Goal: Task Accomplishment & Management: Manage account settings

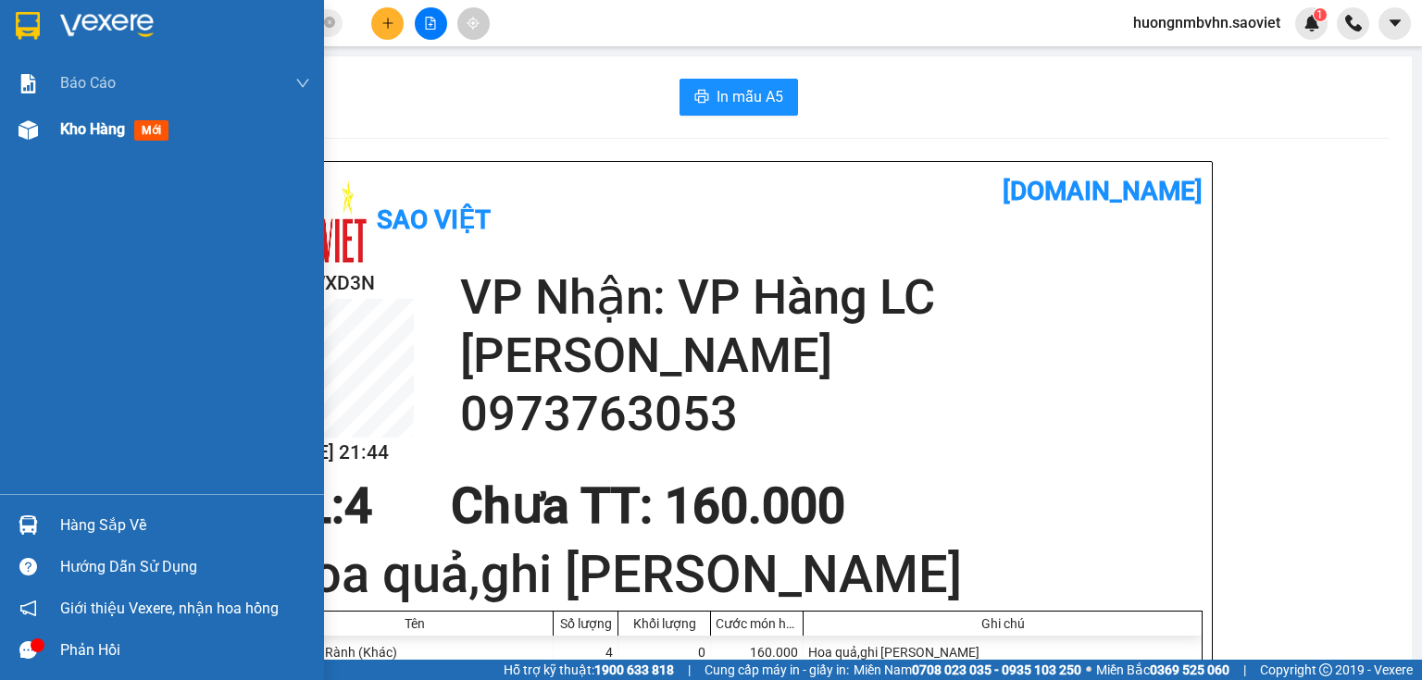
click at [63, 131] on span "Kho hàng" at bounding box center [92, 129] width 65 height 18
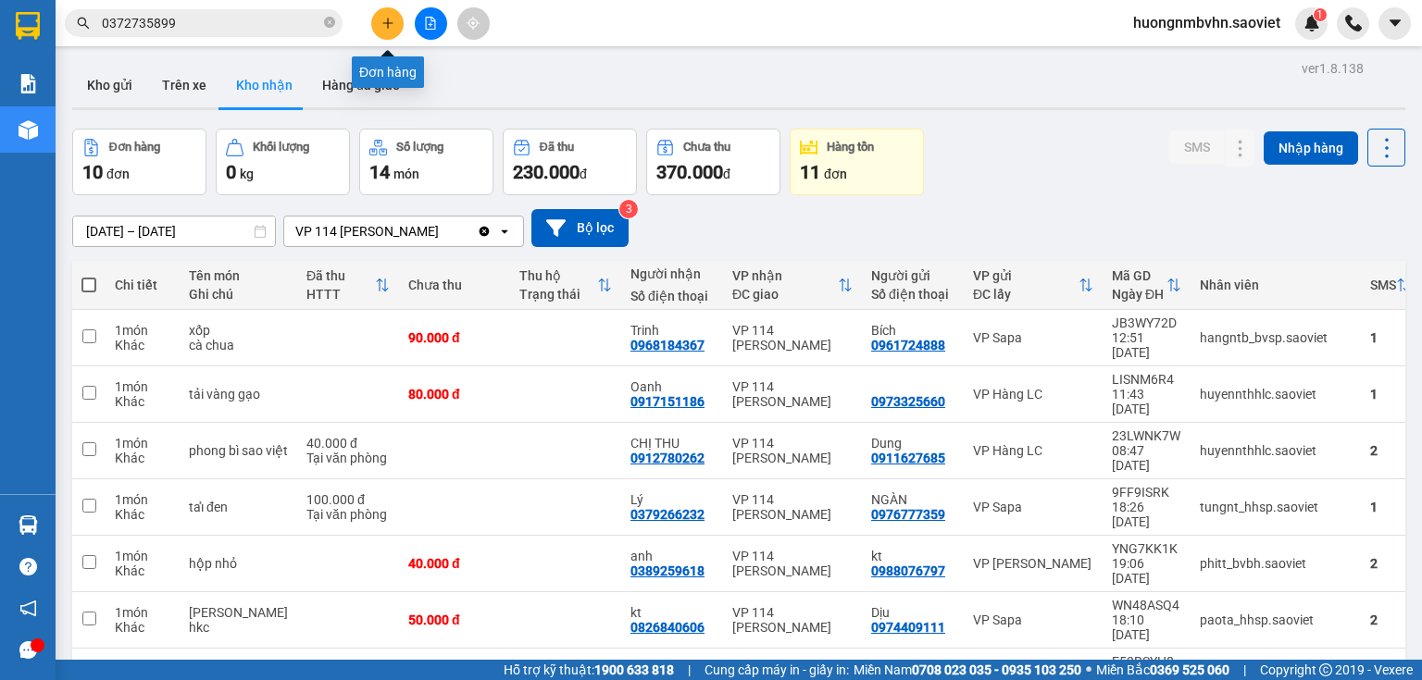
click at [385, 27] on icon "plus" at bounding box center [387, 23] width 13 height 13
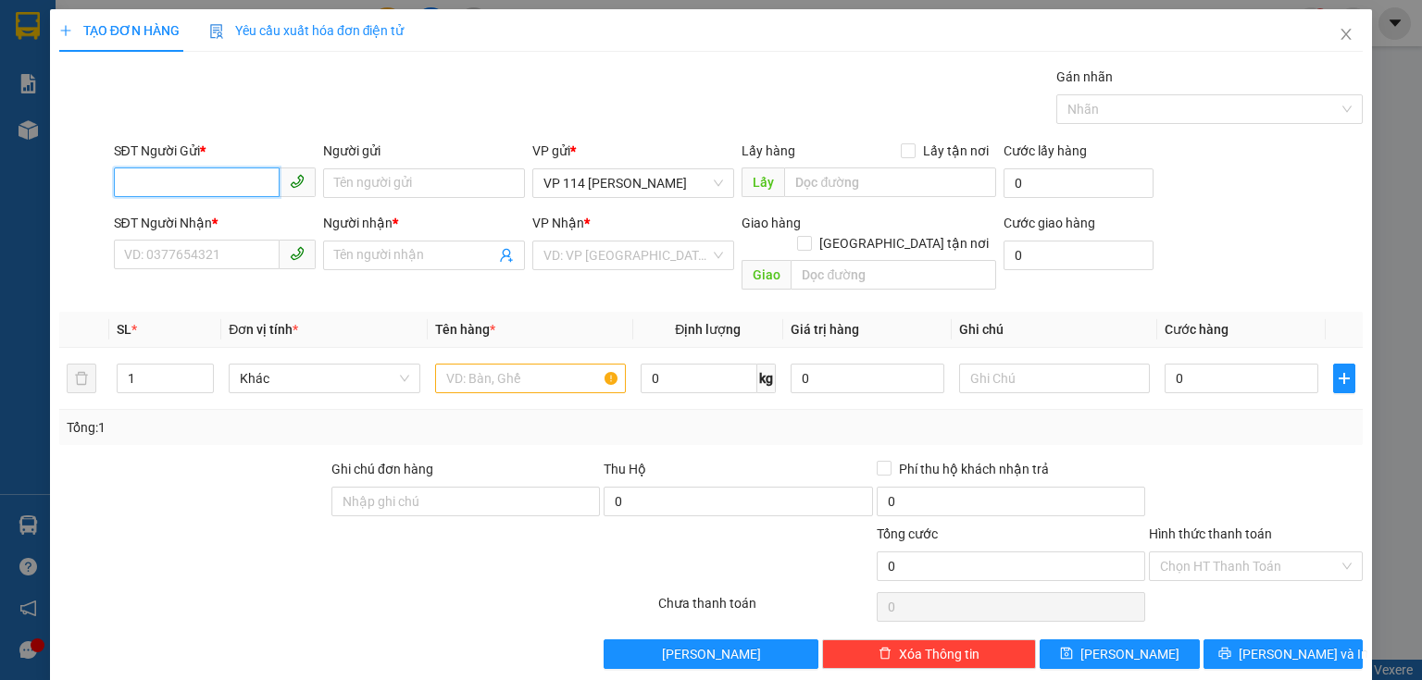
click at [231, 193] on input "SĐT Người Gửi *" at bounding box center [197, 183] width 166 height 30
click at [207, 224] on div "0977323576 - Tâm" at bounding box center [213, 219] width 178 height 20
type input "0977323576"
type input "Tâm"
type input "nợ"
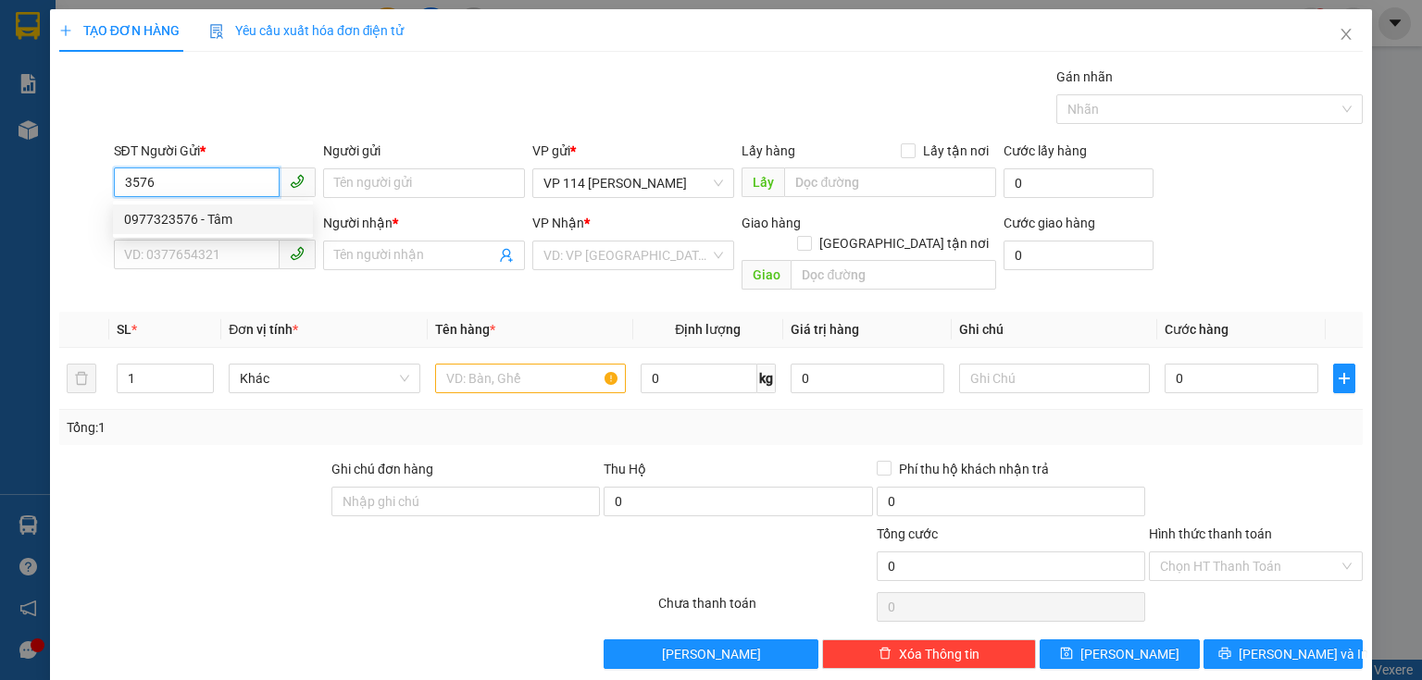
type input "0977323576"
type input "Tâm"
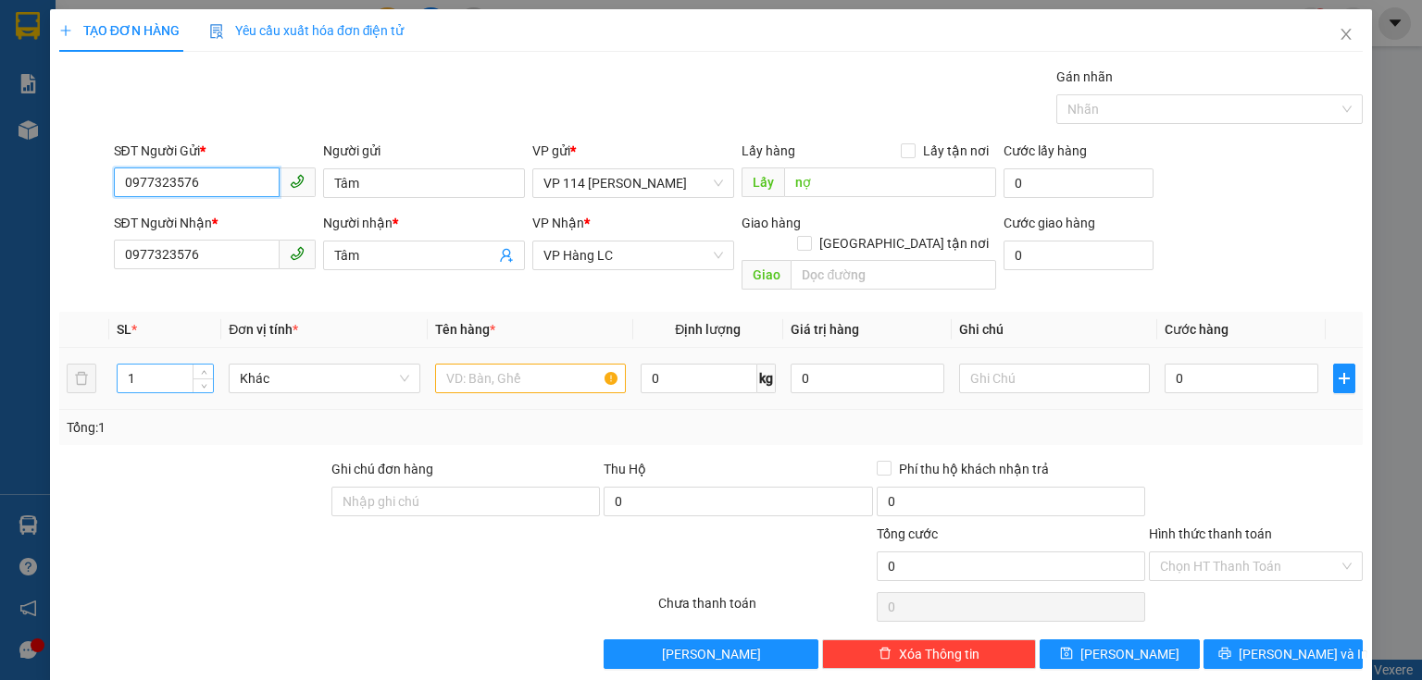
type input "0977323576"
click at [140, 365] on input "1" at bounding box center [165, 379] width 95 height 28
type input "7"
click at [467, 364] on input "text" at bounding box center [530, 379] width 191 height 30
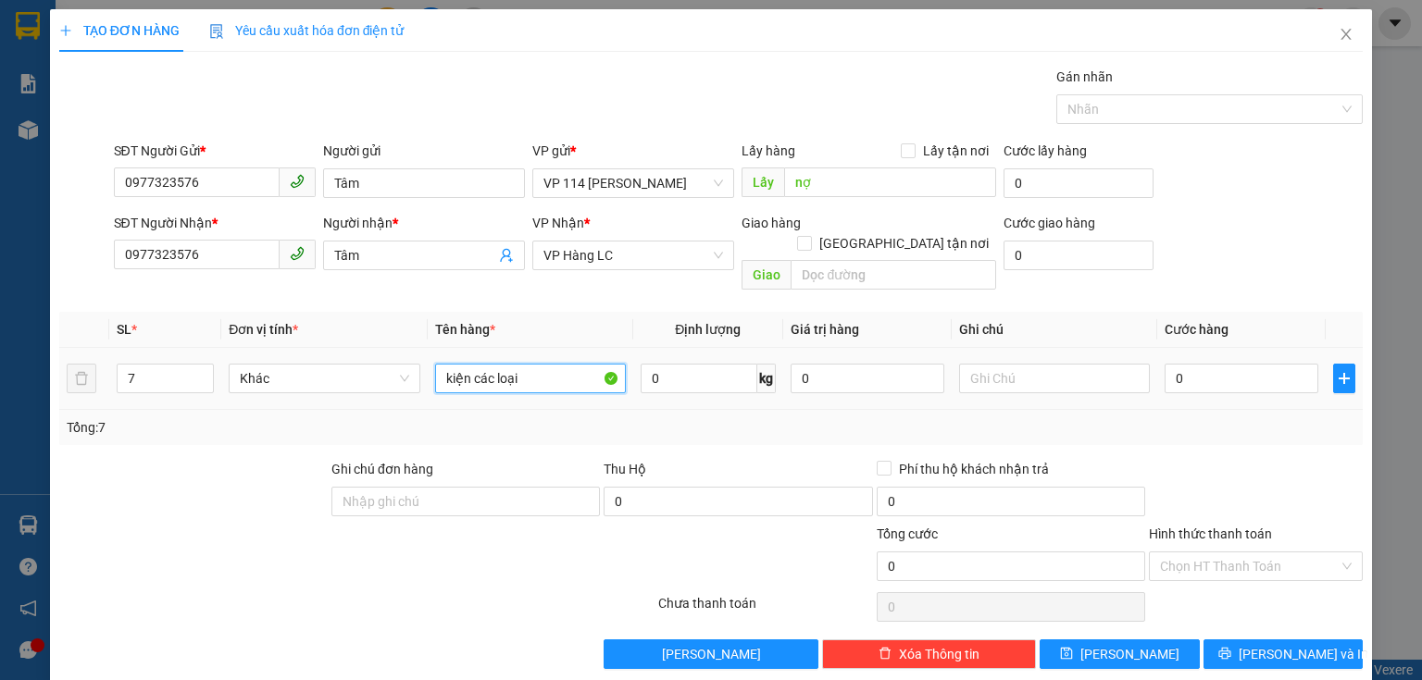
type input "kiện các loại"
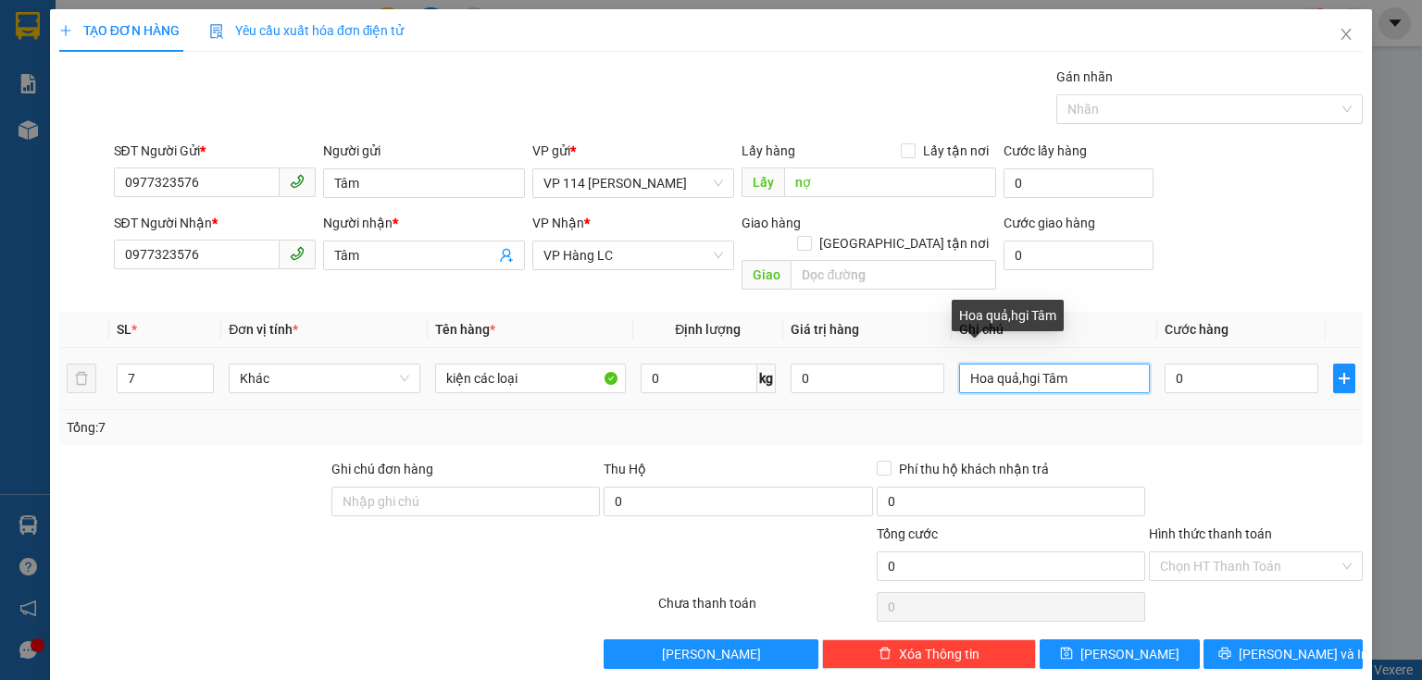
click at [1031, 366] on input "Hoa quả,hgi Tâm" at bounding box center [1054, 379] width 191 height 30
type input "Hoa quả,ghi Tâm"
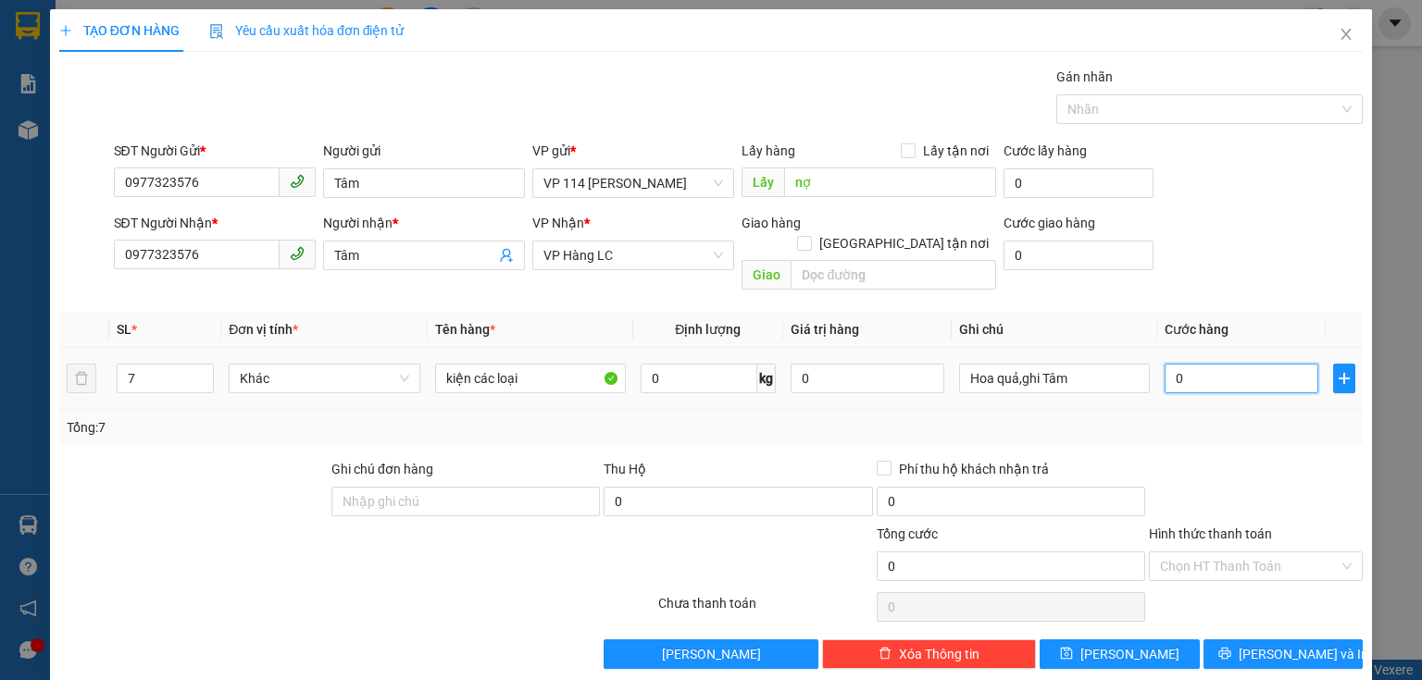
click at [1193, 364] on input "0" at bounding box center [1242, 379] width 154 height 30
type input "2"
type input "25"
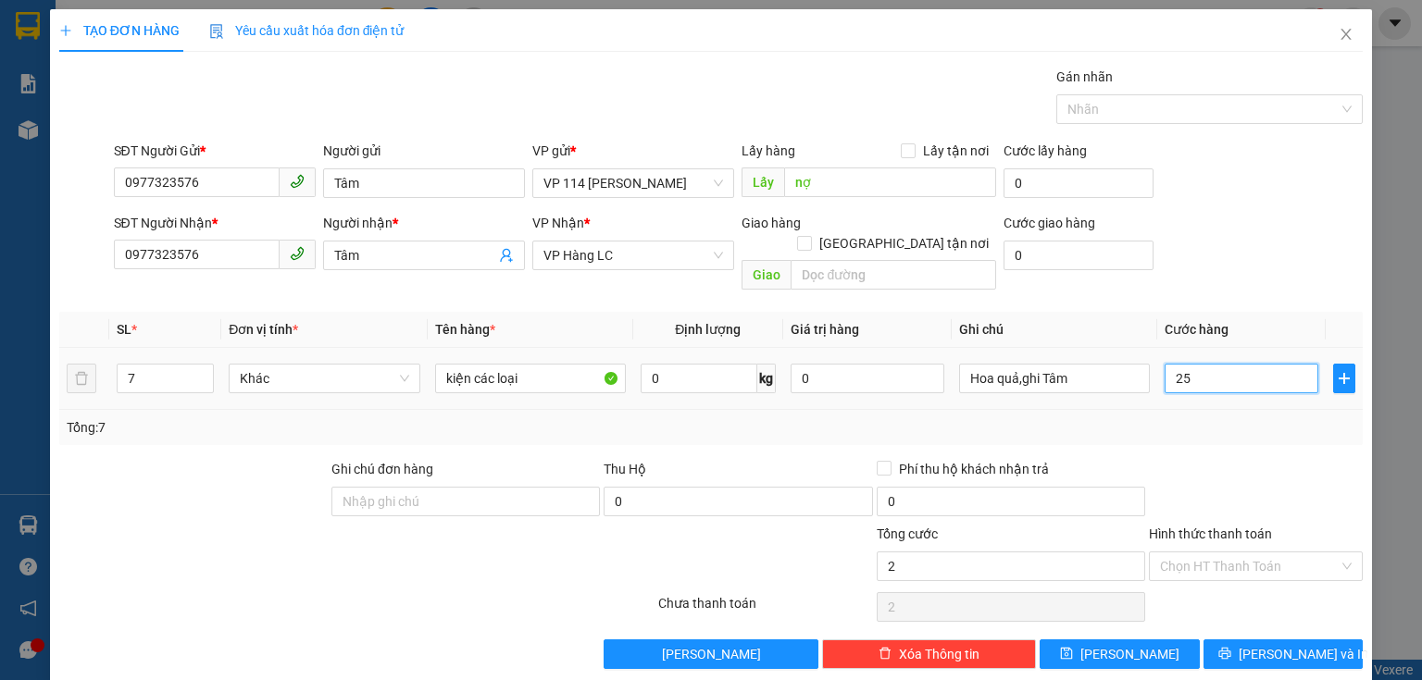
type input "25"
type input "250"
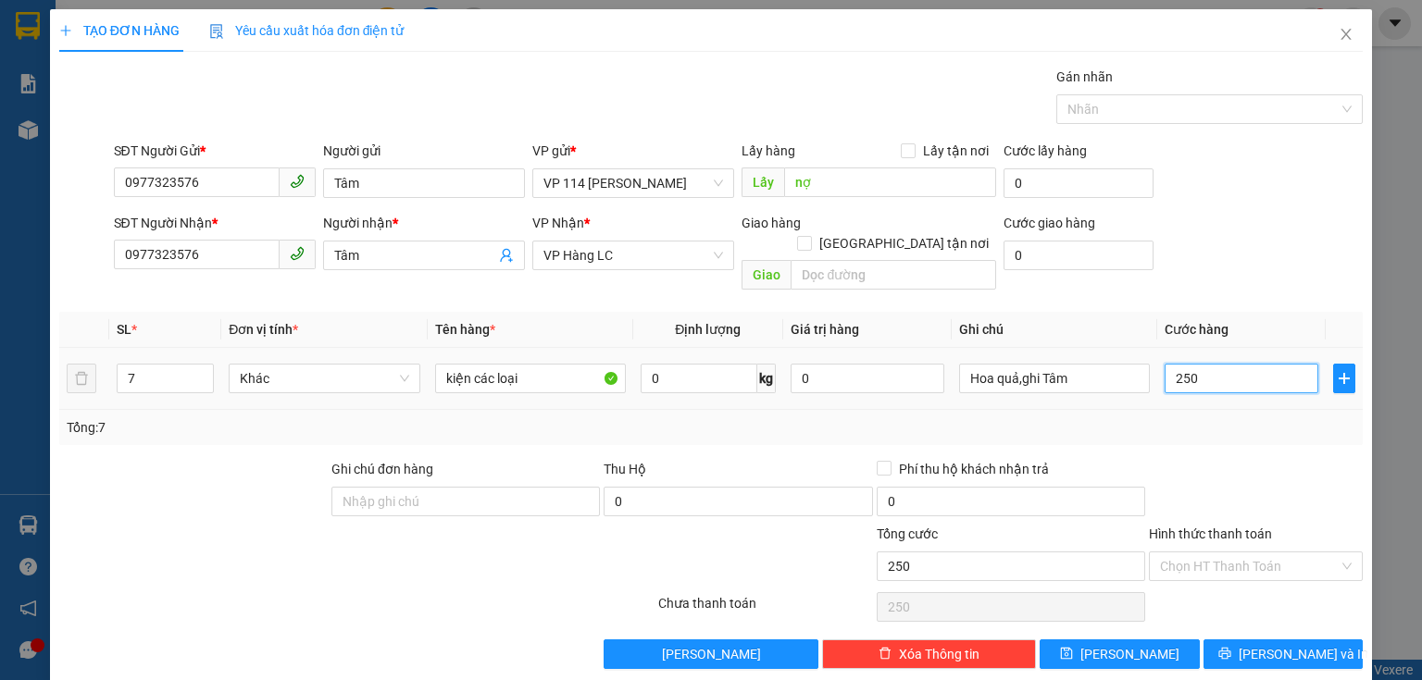
type input "2.500"
type input "25.000"
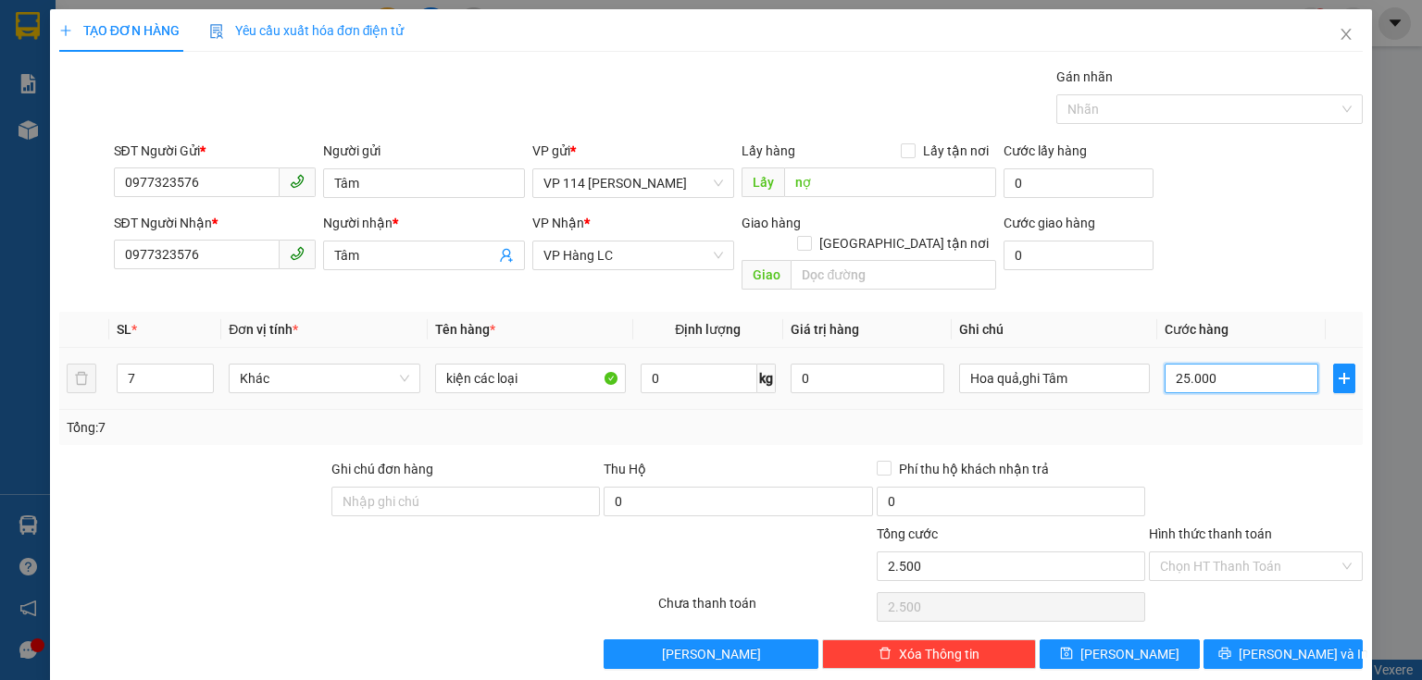
type input "25.000"
type input "250.000"
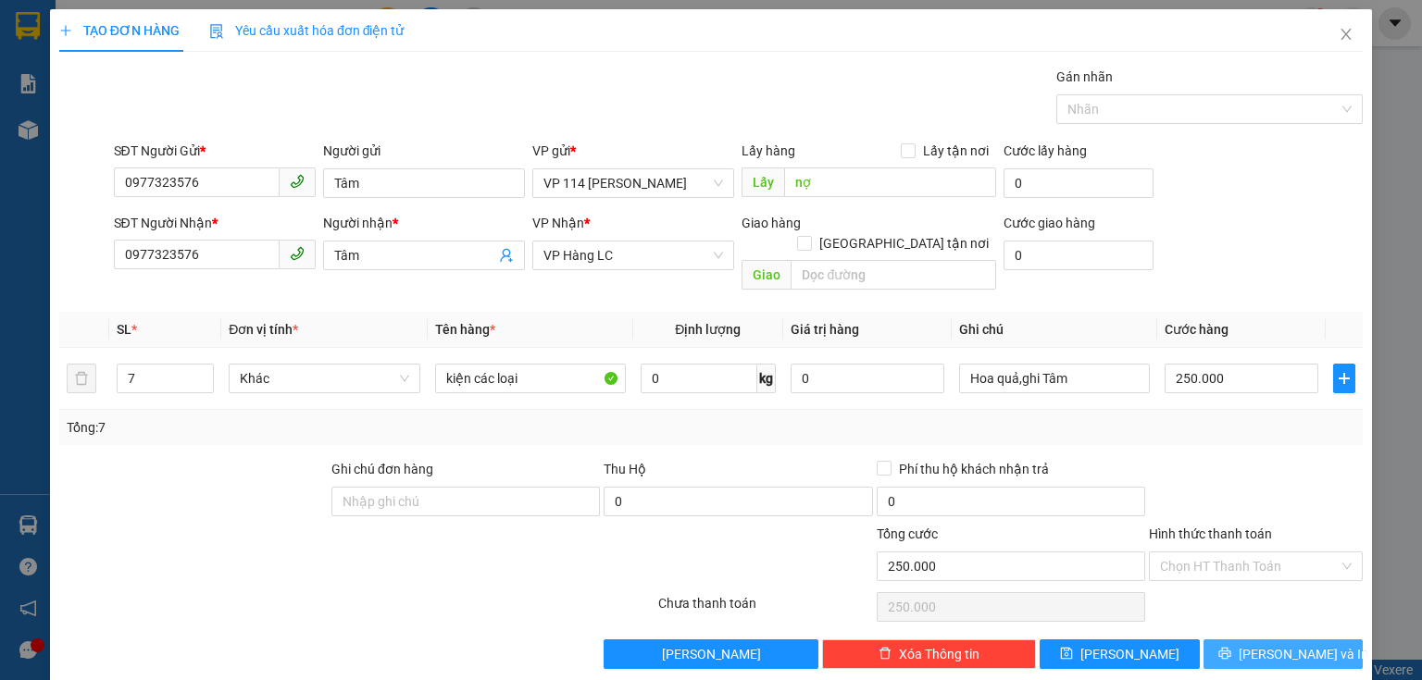
click at [1231, 647] on icon "printer" at bounding box center [1224, 653] width 13 height 13
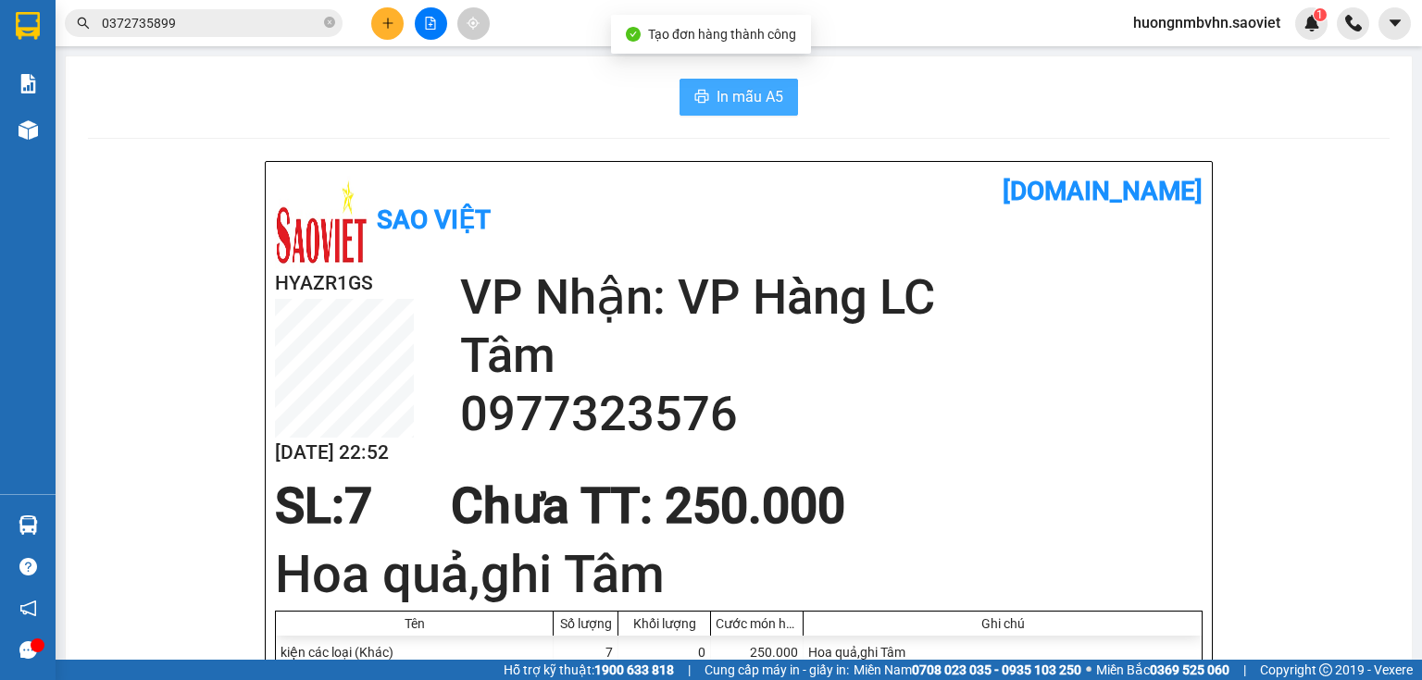
click at [755, 94] on span "In mẫu A5" at bounding box center [750, 96] width 67 height 23
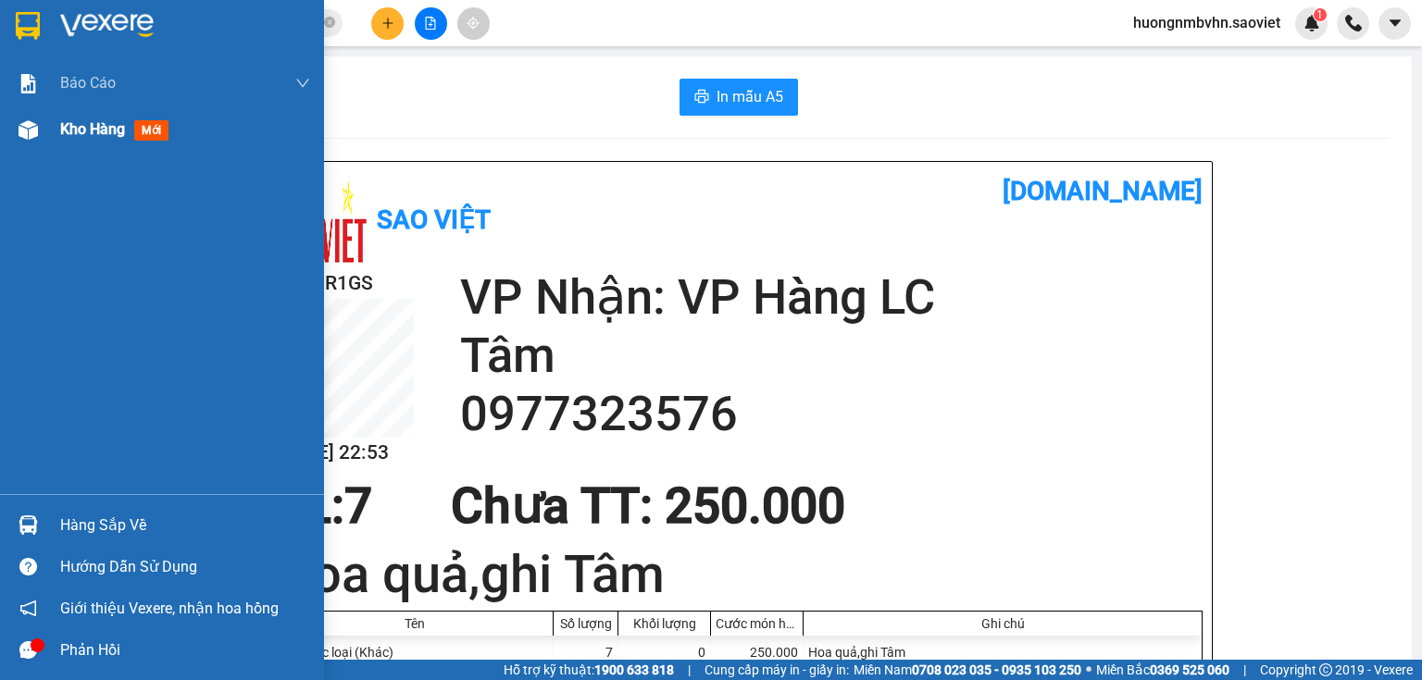
click at [65, 131] on span "Kho hàng" at bounding box center [92, 129] width 65 height 18
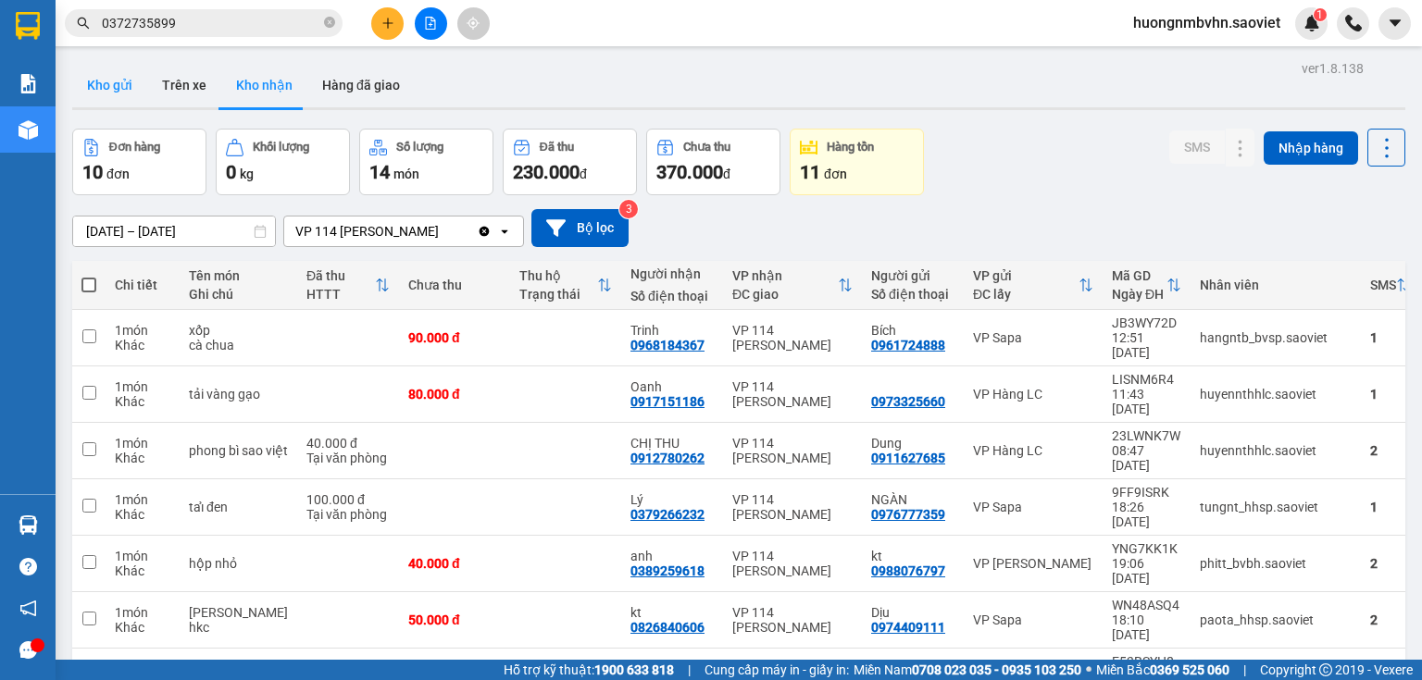
click at [96, 89] on button "Kho gửi" at bounding box center [109, 85] width 75 height 44
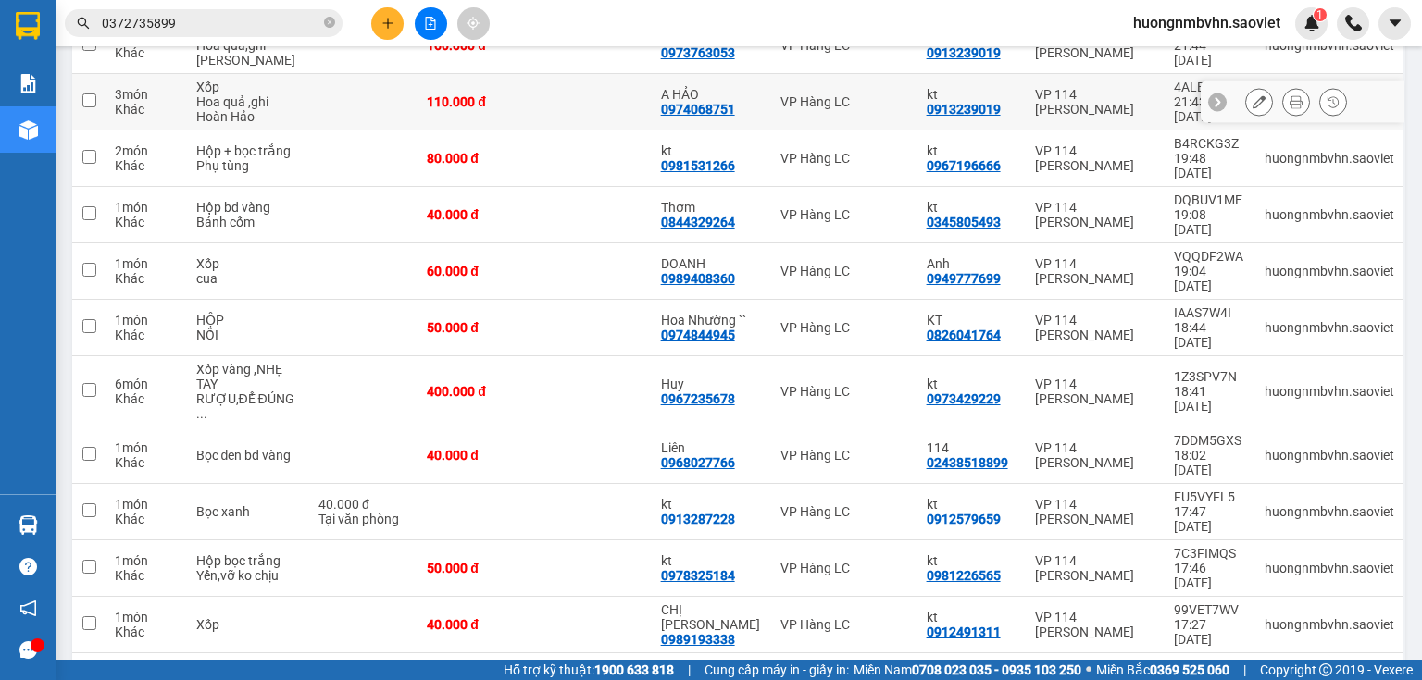
scroll to position [53, 0]
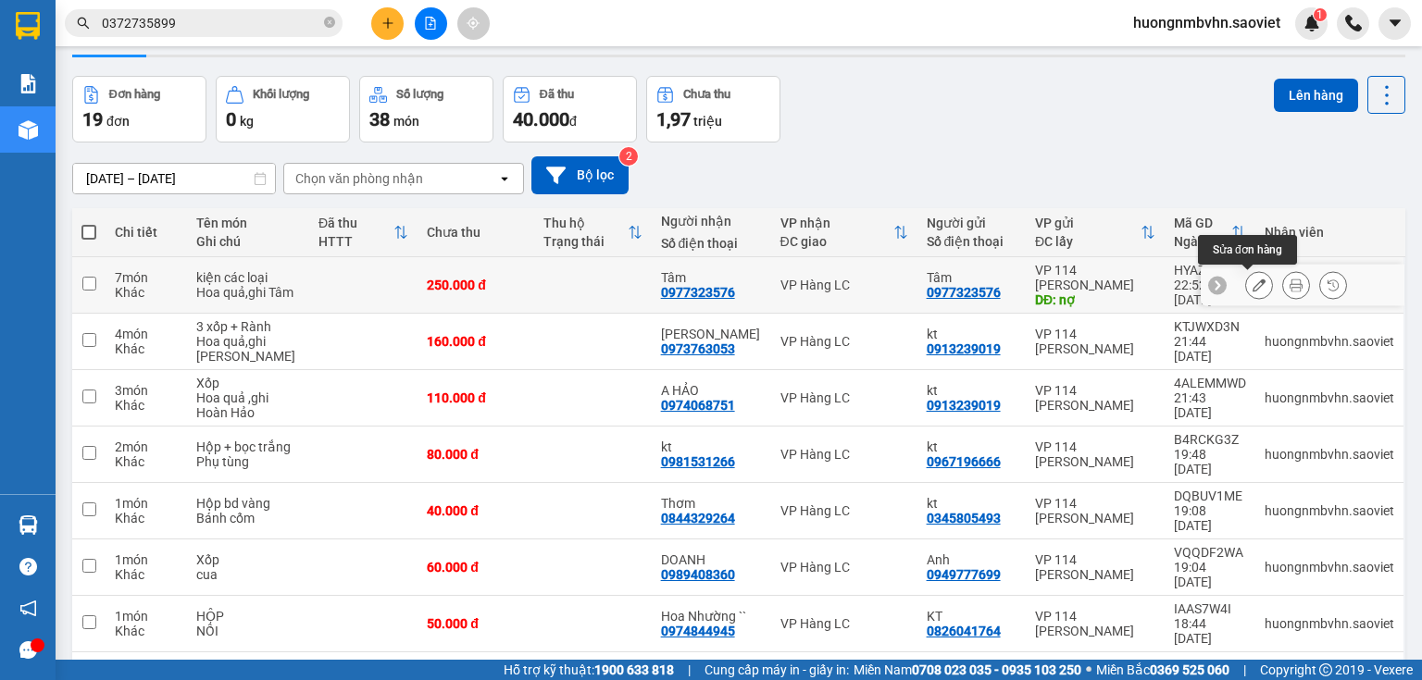
click at [1253, 288] on icon at bounding box center [1259, 285] width 13 height 13
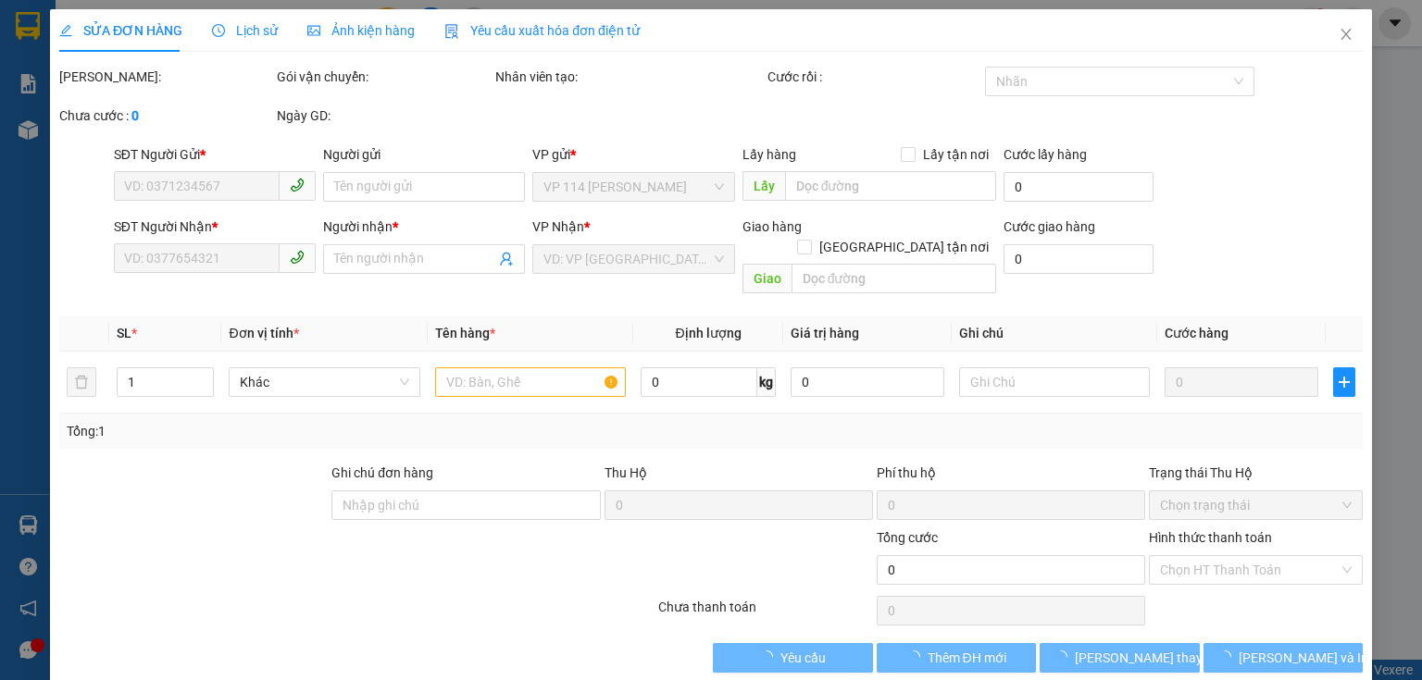
type input "0977323576"
type input "Tâm"
type input "nợ"
type input "0977323576"
type input "Tâm"
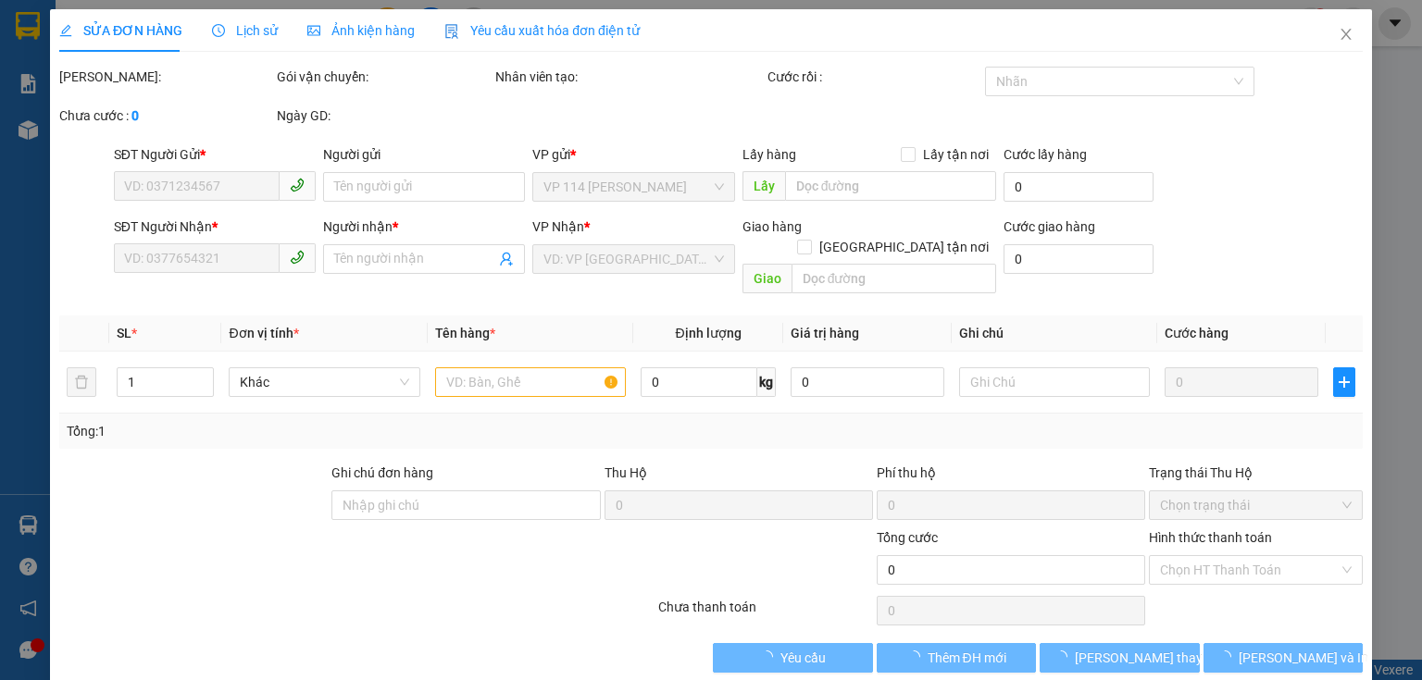
type input "250.000"
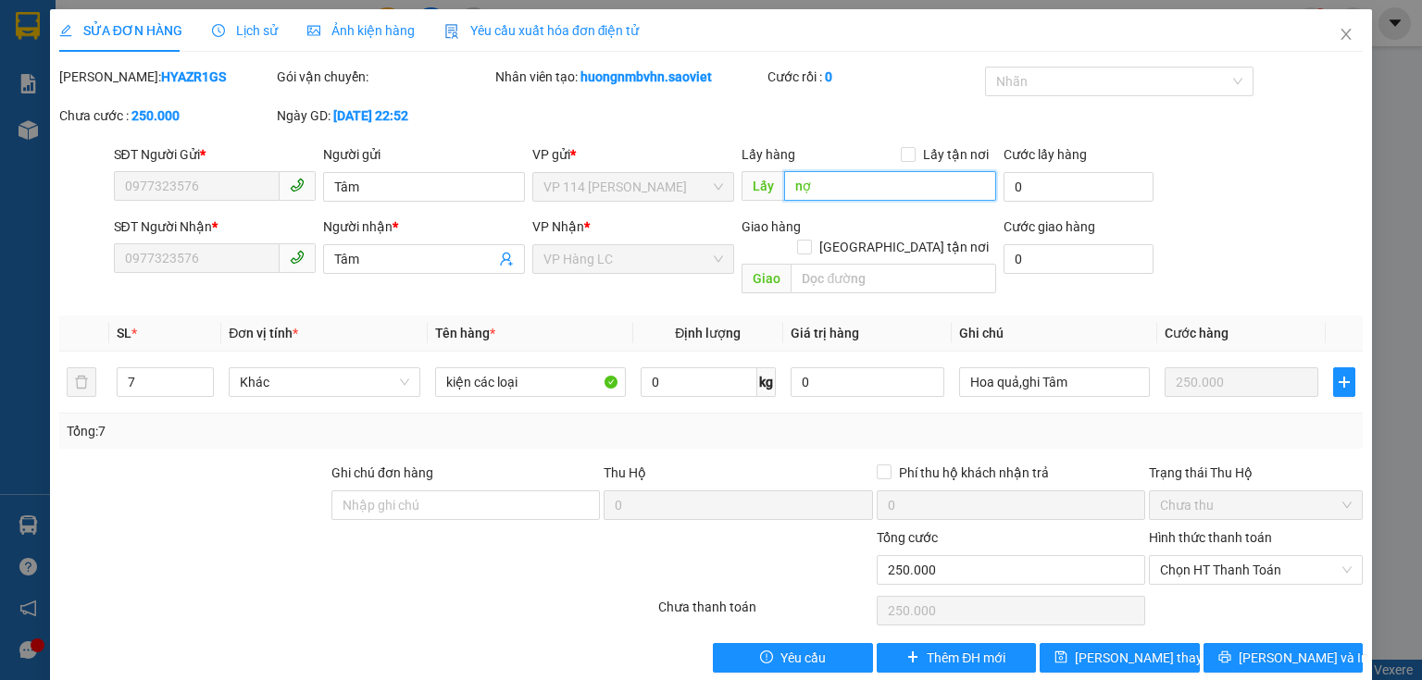
click at [840, 195] on input "nợ" at bounding box center [890, 186] width 212 height 30
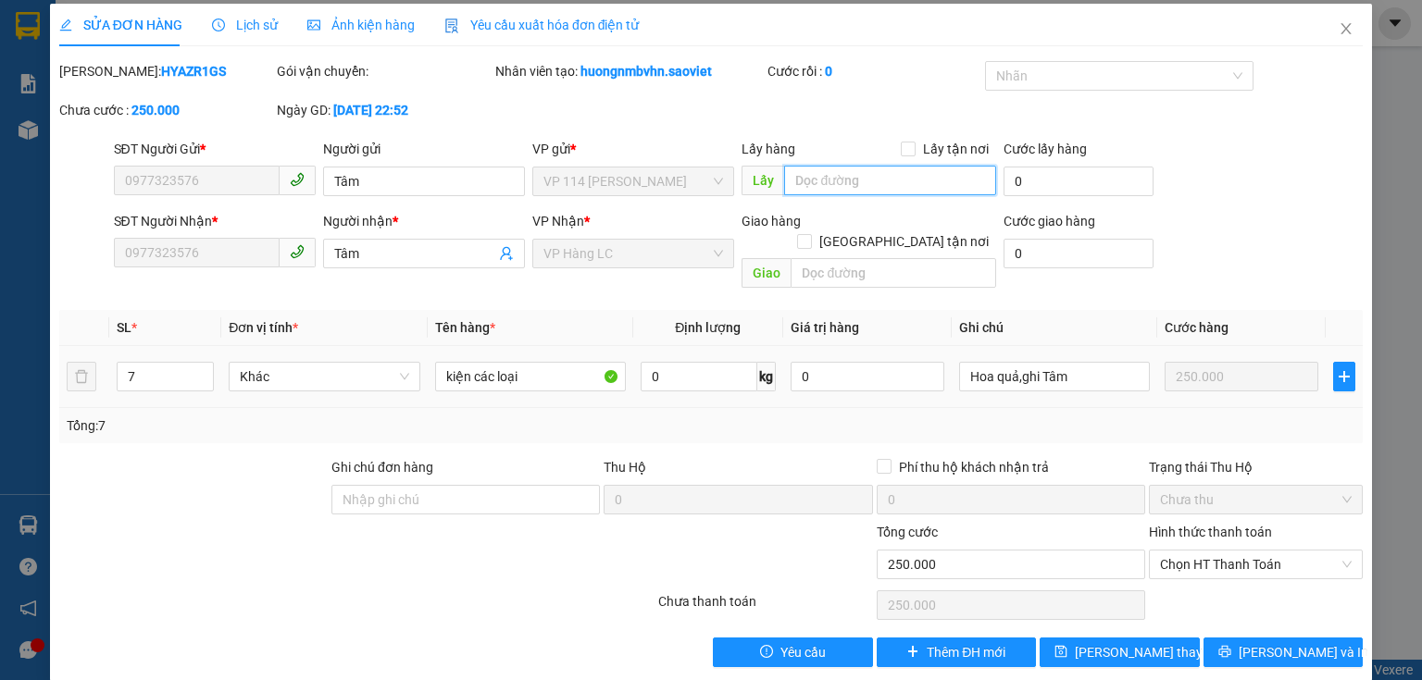
scroll to position [7, 0]
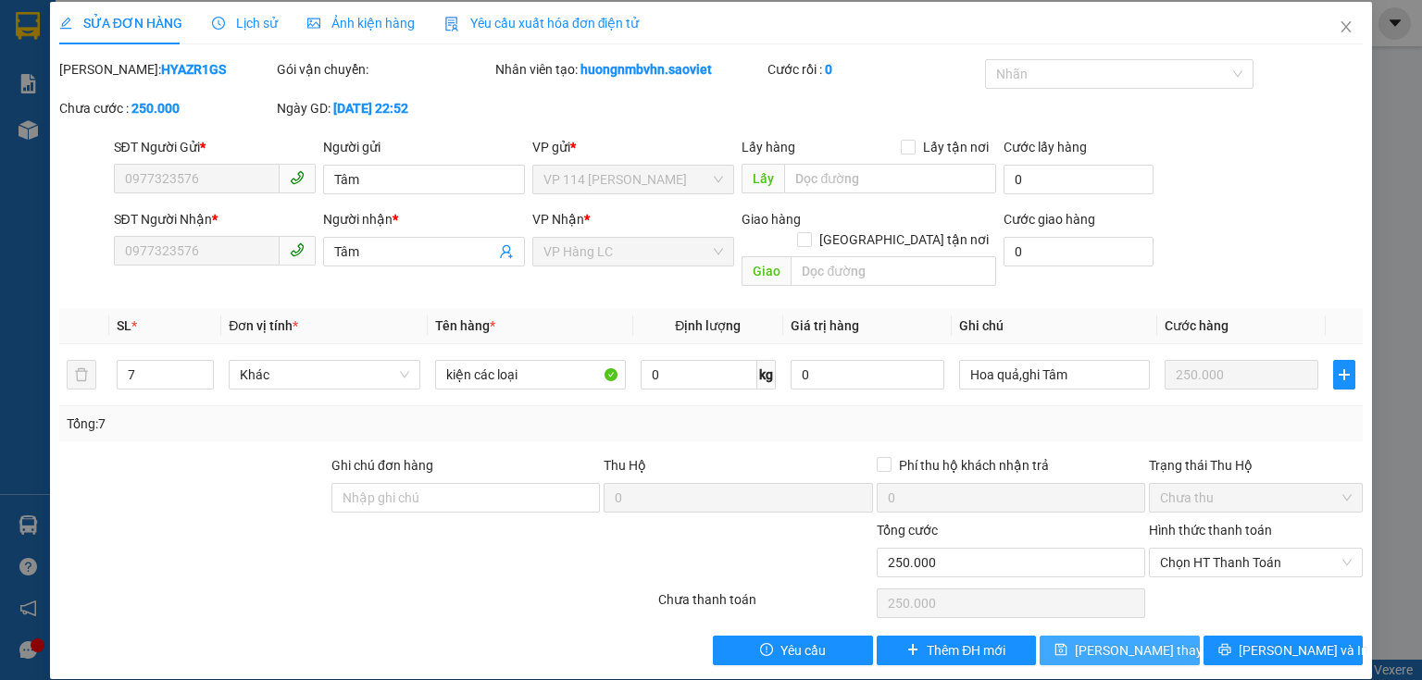
click at [1109, 641] on span "[PERSON_NAME] thay đổi" at bounding box center [1149, 651] width 148 height 20
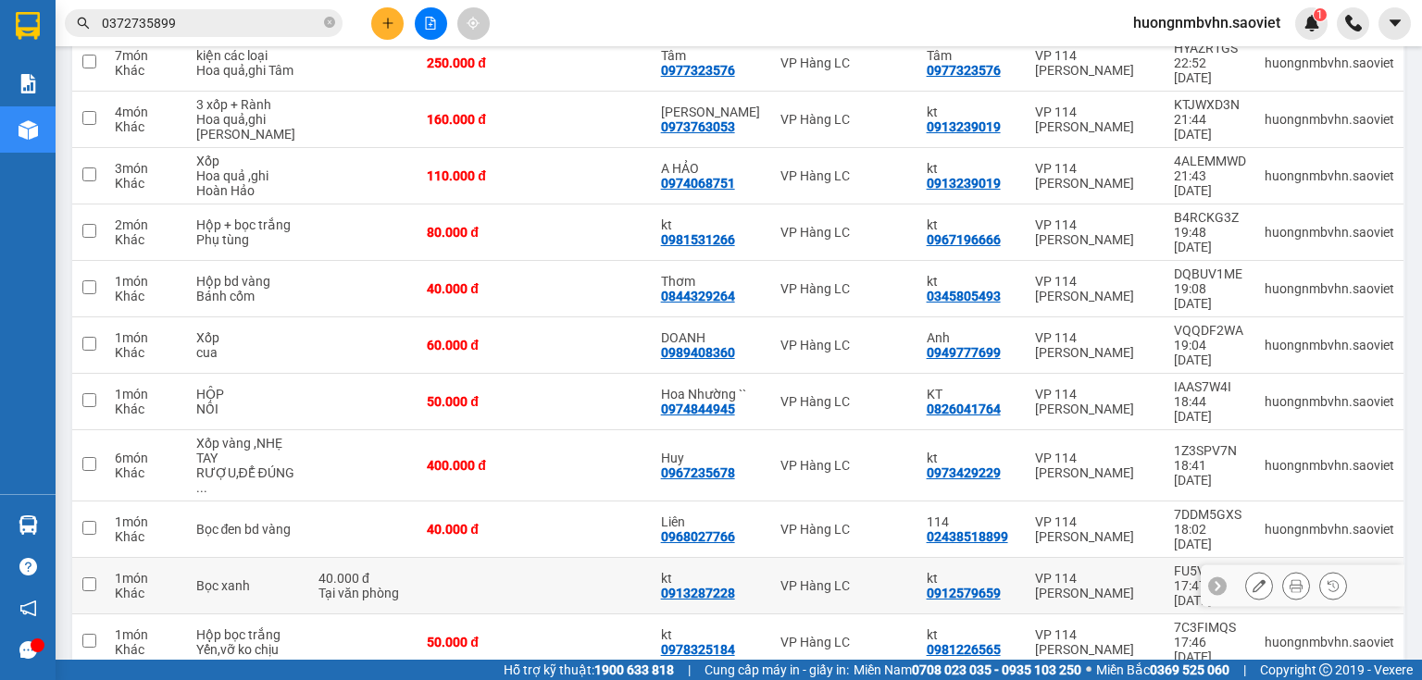
scroll to position [127, 0]
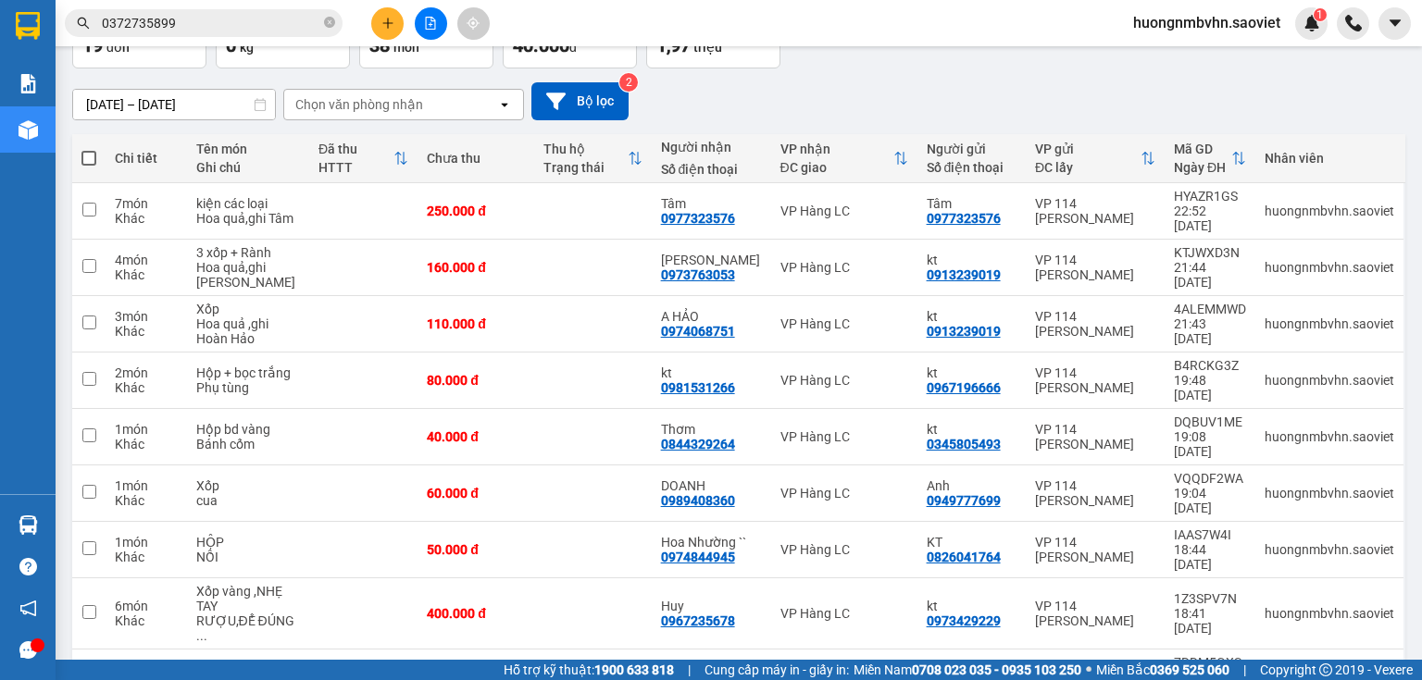
click at [92, 153] on span at bounding box center [88, 158] width 15 height 15
click at [89, 149] on input "checkbox" at bounding box center [89, 149] width 0 height 0
checkbox input "true"
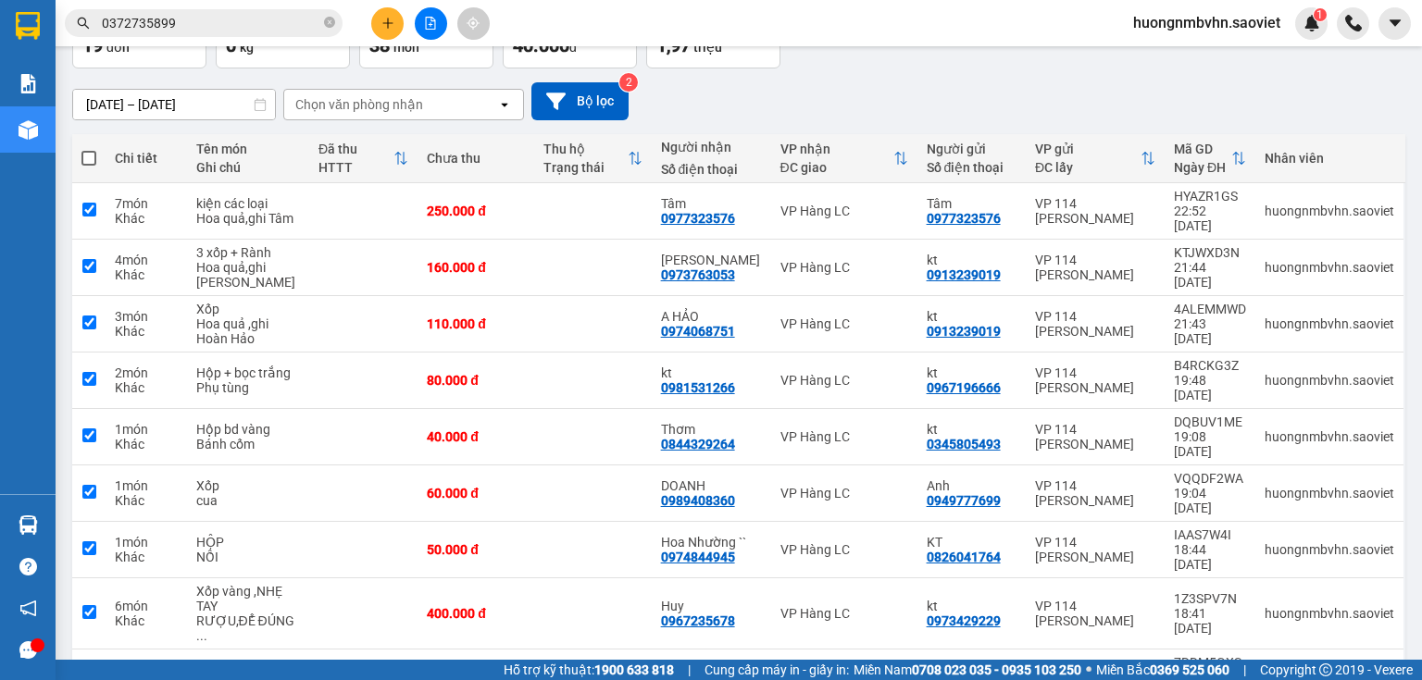
checkbox input "true"
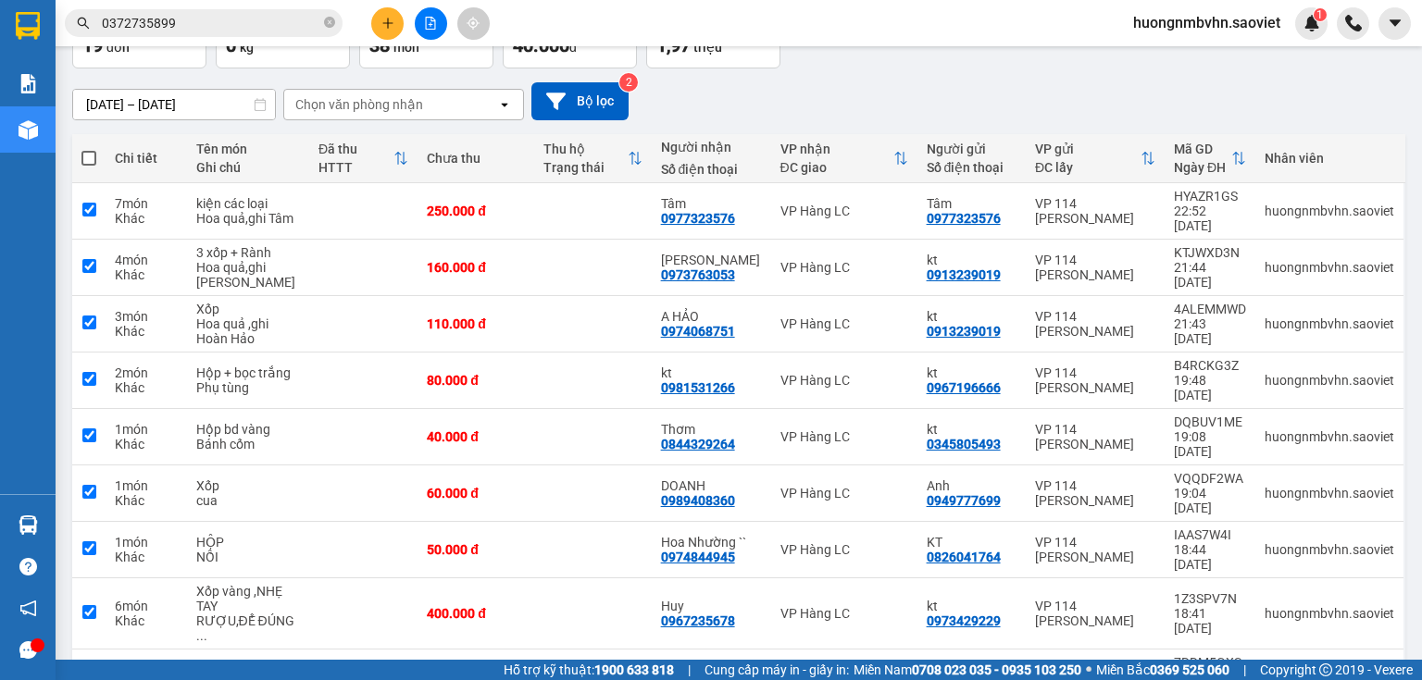
checkbox input "true"
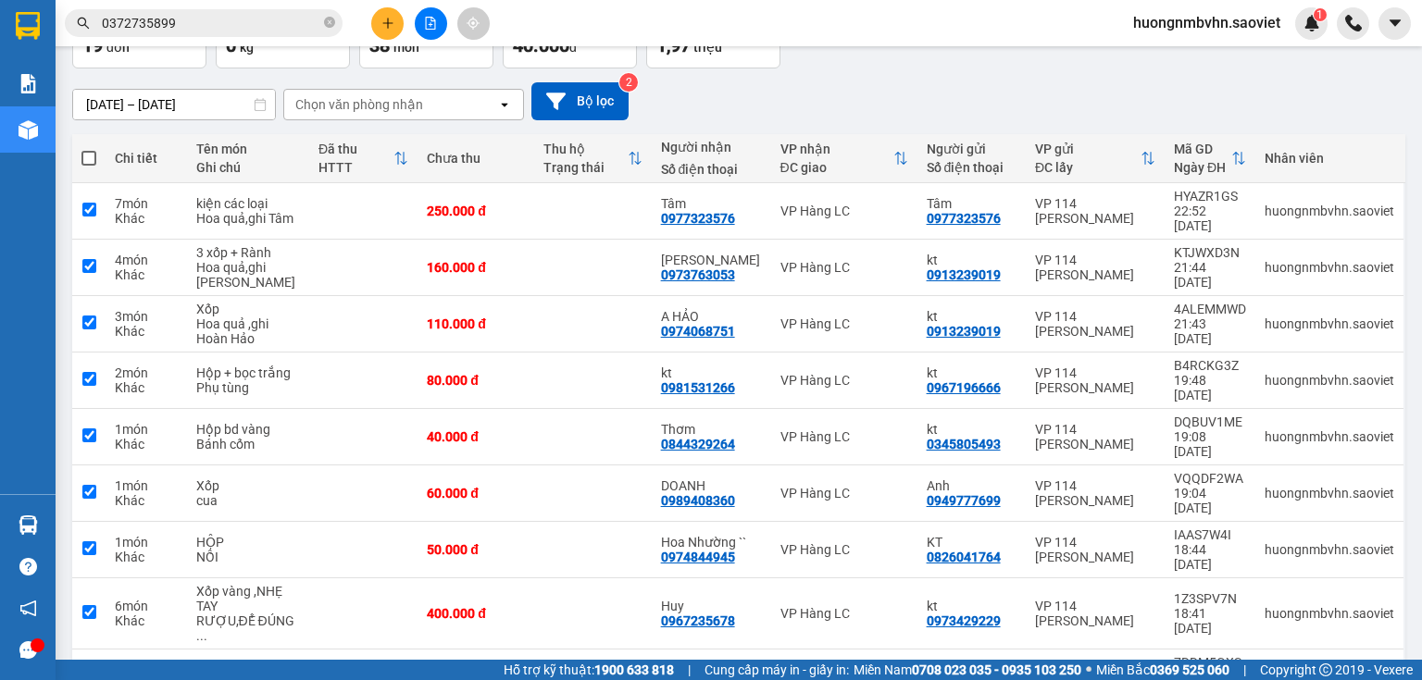
checkbox input "true"
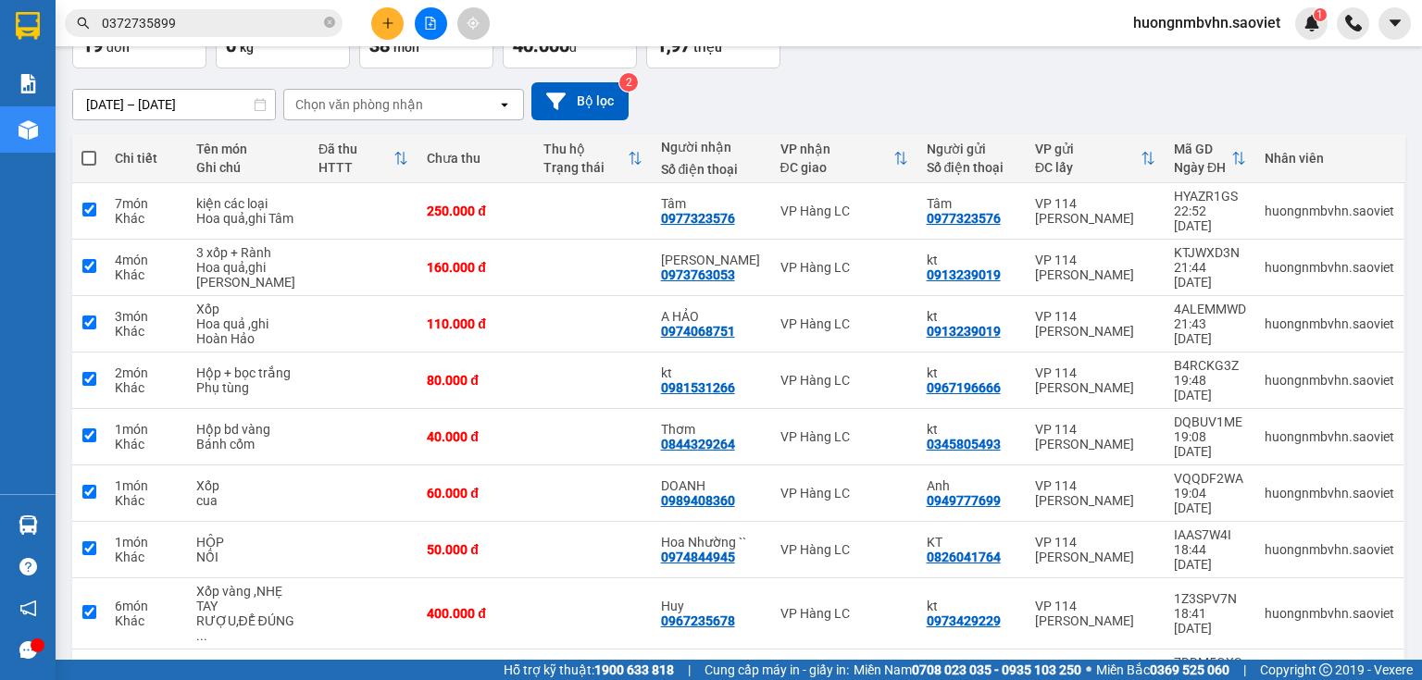
checkbox input "true"
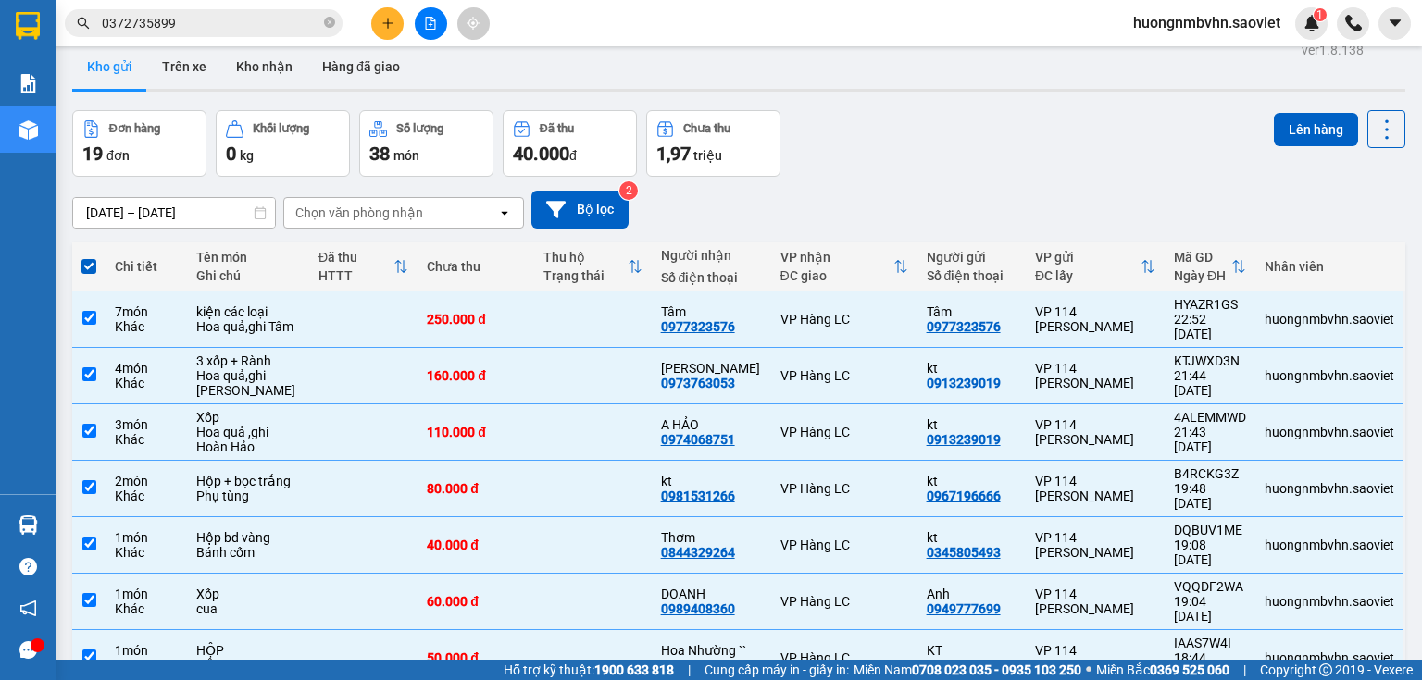
scroll to position [0, 0]
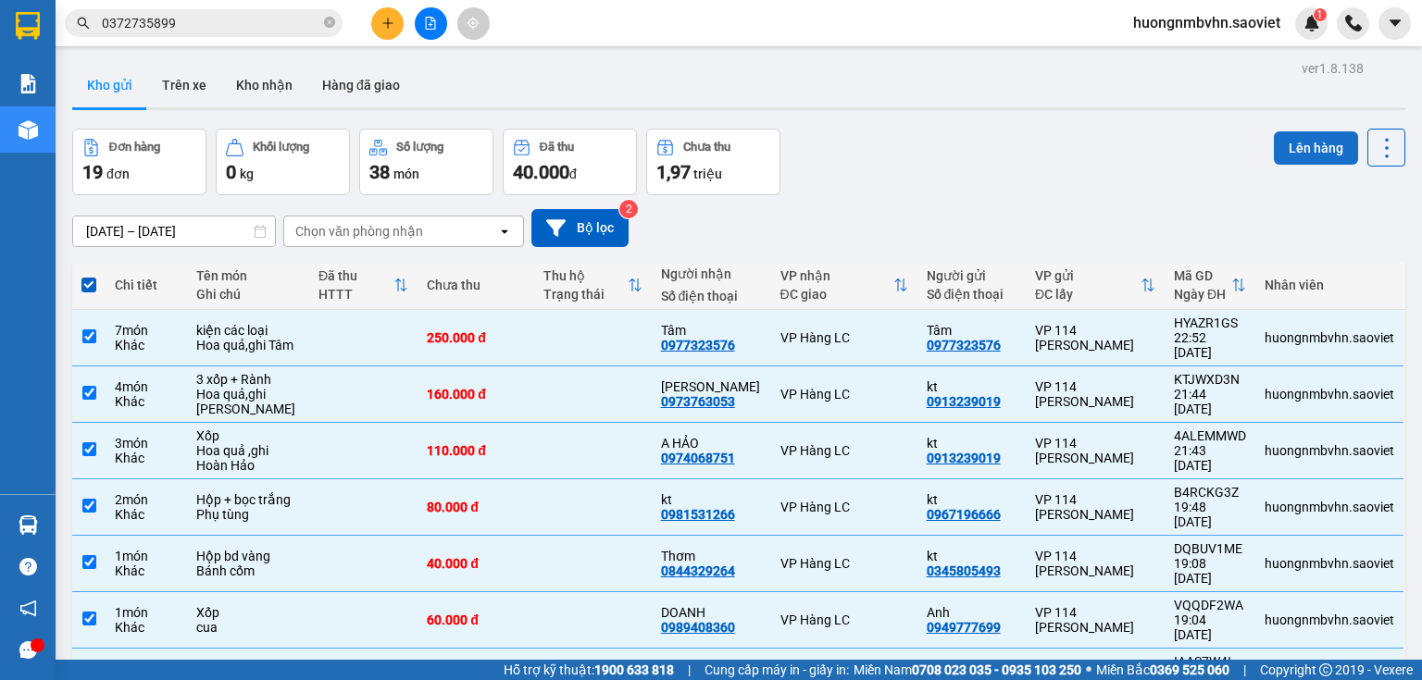
click at [1300, 147] on button "Lên hàng" at bounding box center [1316, 147] width 84 height 33
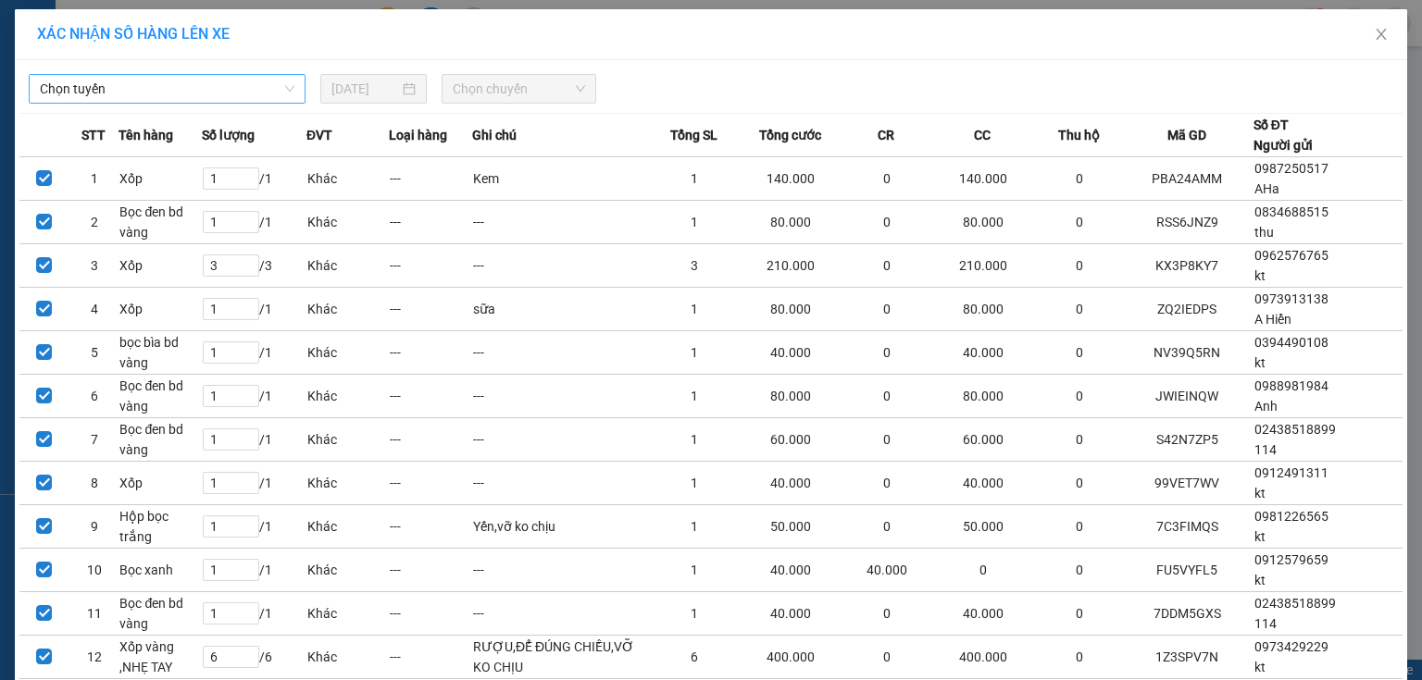
click at [149, 86] on span "Chọn tuyến" at bounding box center [167, 89] width 255 height 28
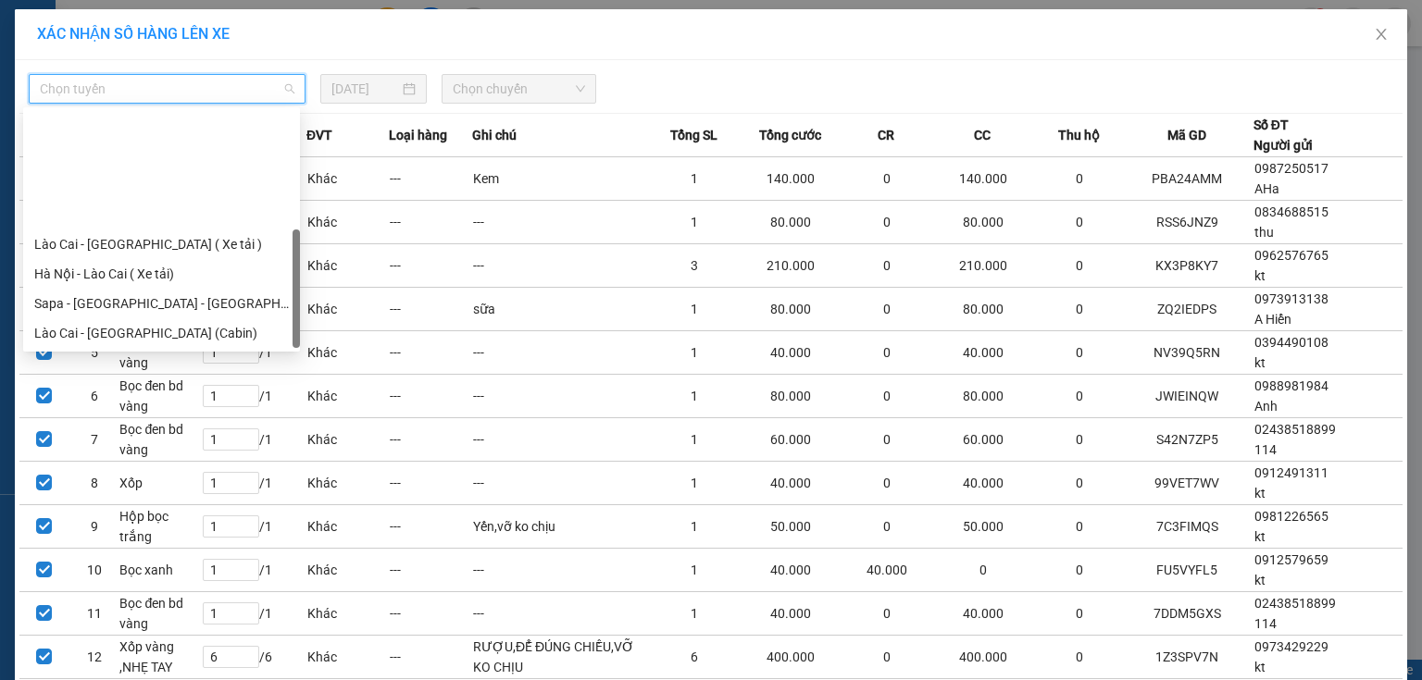
scroll to position [148, 0]
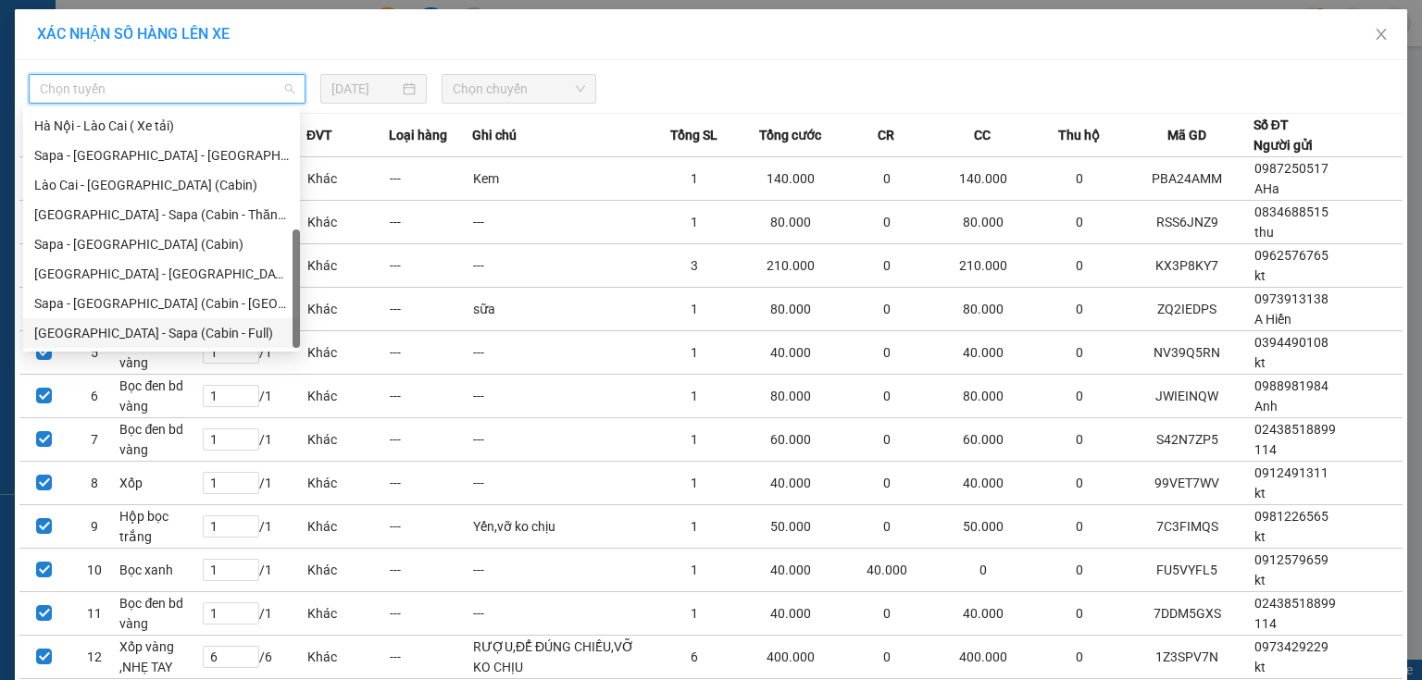
click at [168, 341] on div "[GEOGRAPHIC_DATA] - Sapa (Cabin - Full)" at bounding box center [161, 333] width 255 height 20
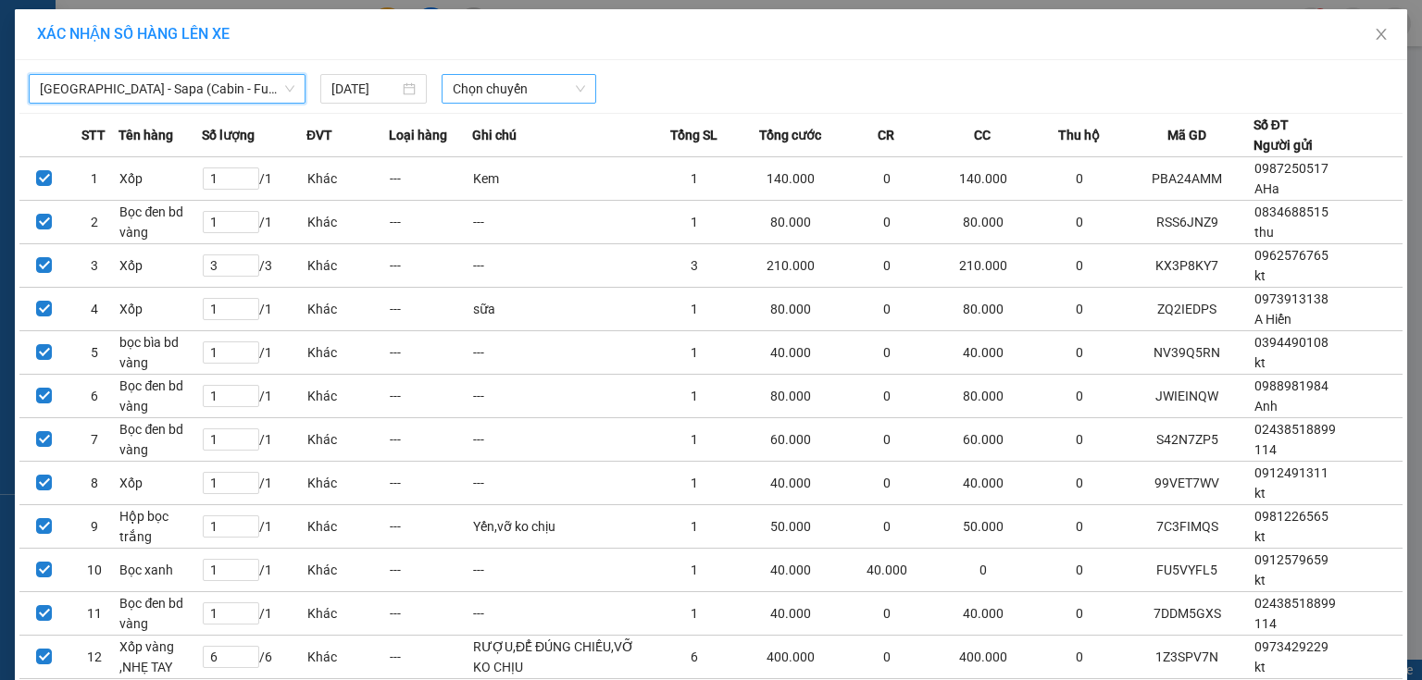
click at [485, 88] on span "Chọn chuyến" at bounding box center [519, 89] width 133 height 28
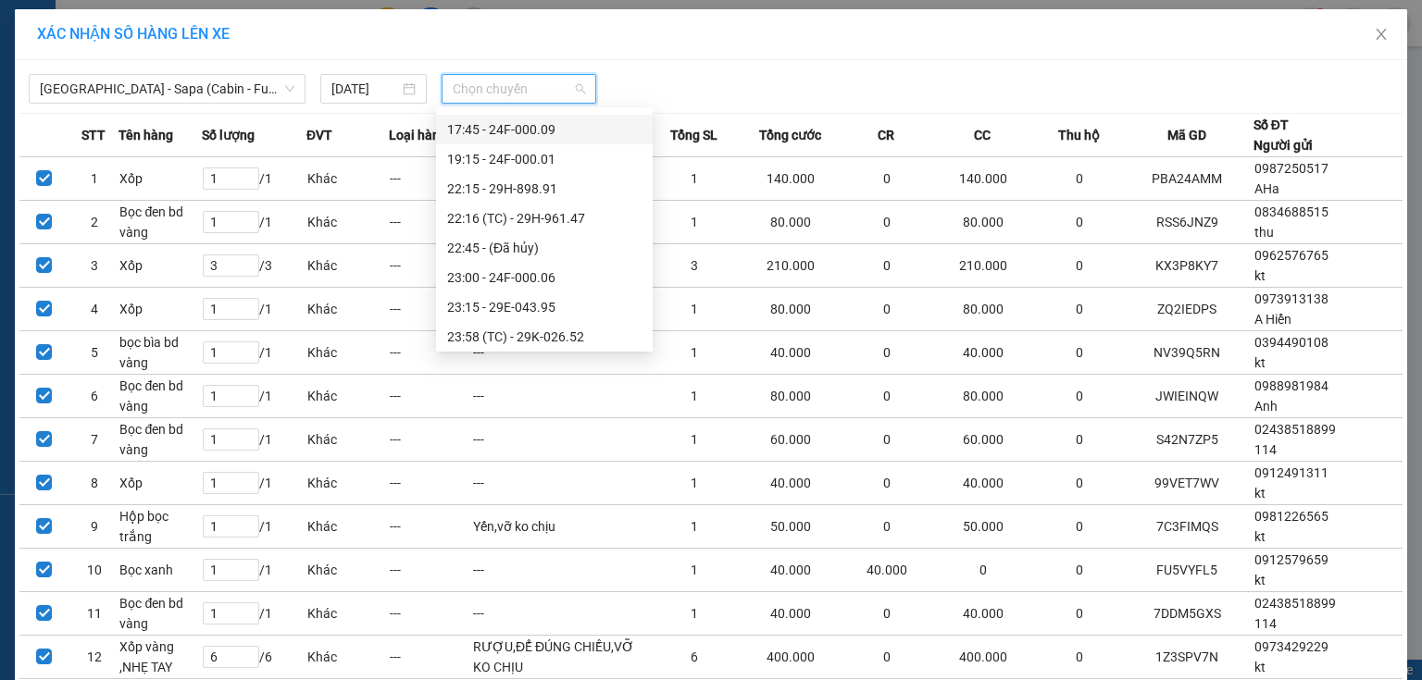
scroll to position [415, 0]
click at [564, 274] on div "23:00 - 24F-000.06" at bounding box center [544, 274] width 194 height 20
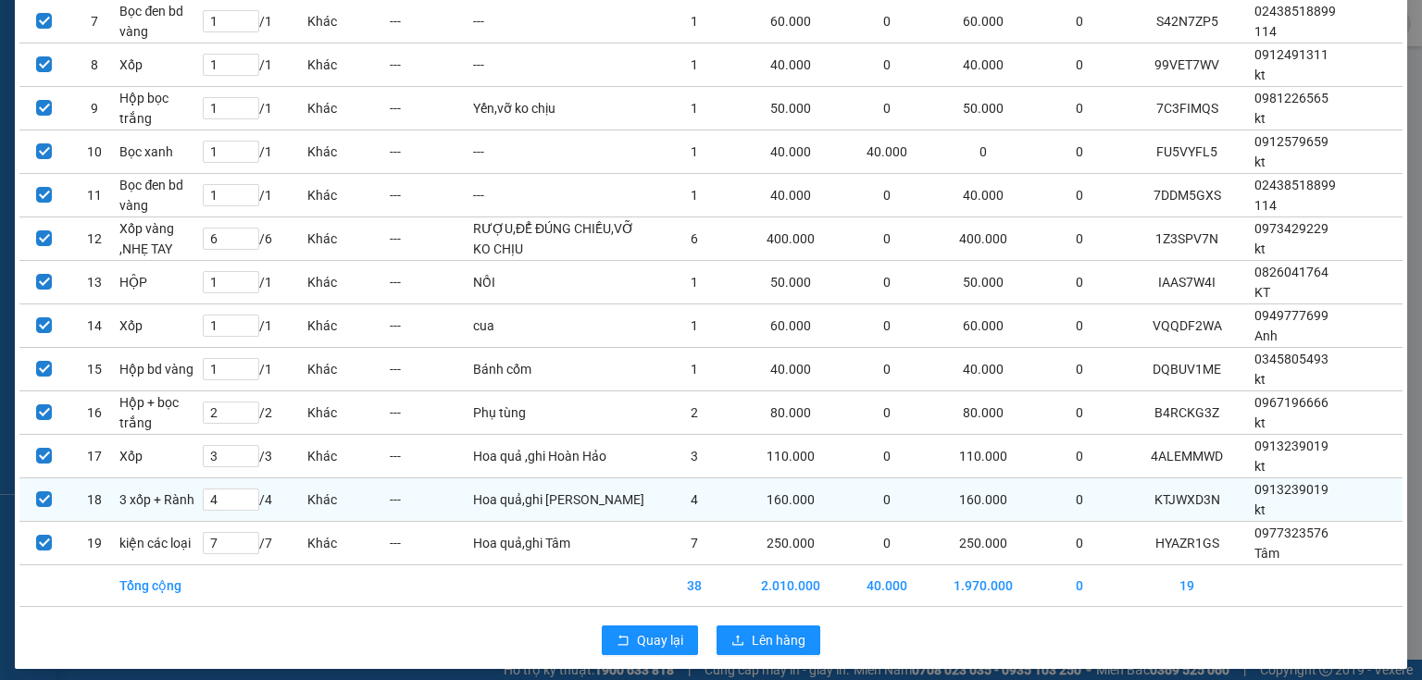
scroll to position [466, 0]
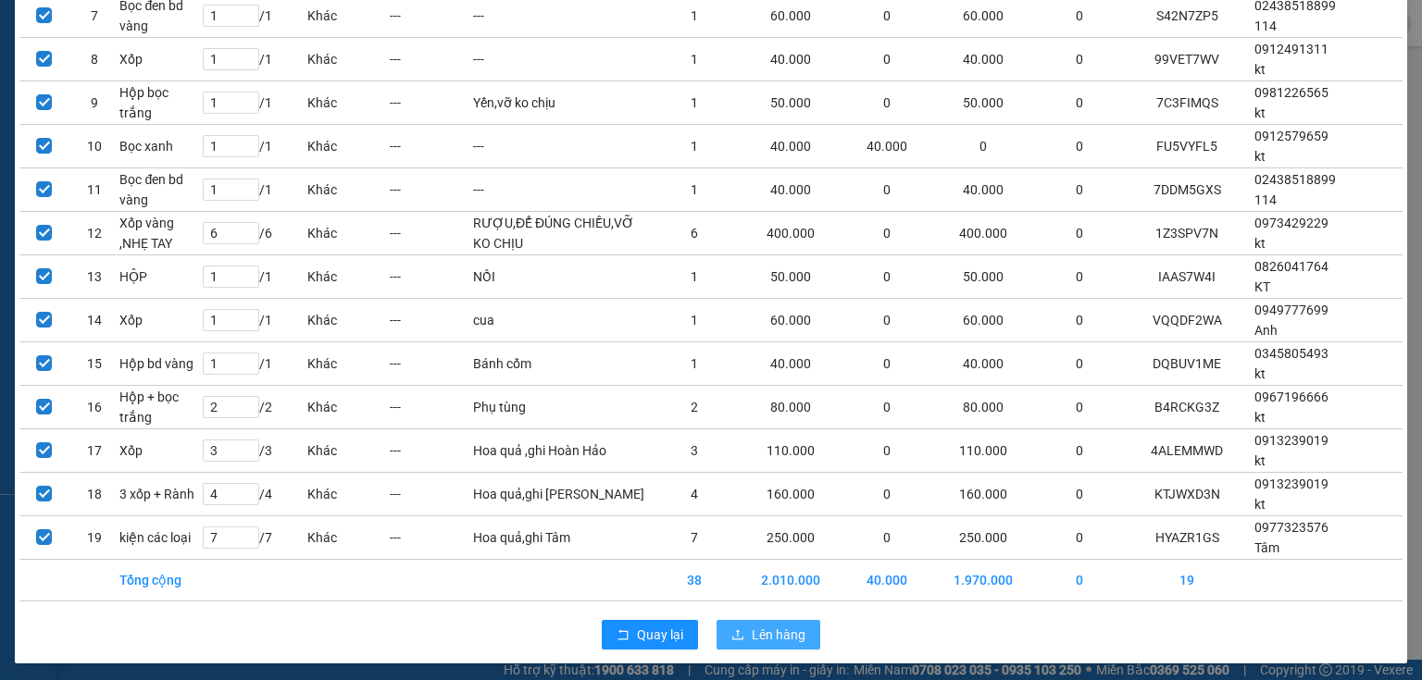
click at [756, 633] on span "Lên hàng" at bounding box center [779, 635] width 54 height 20
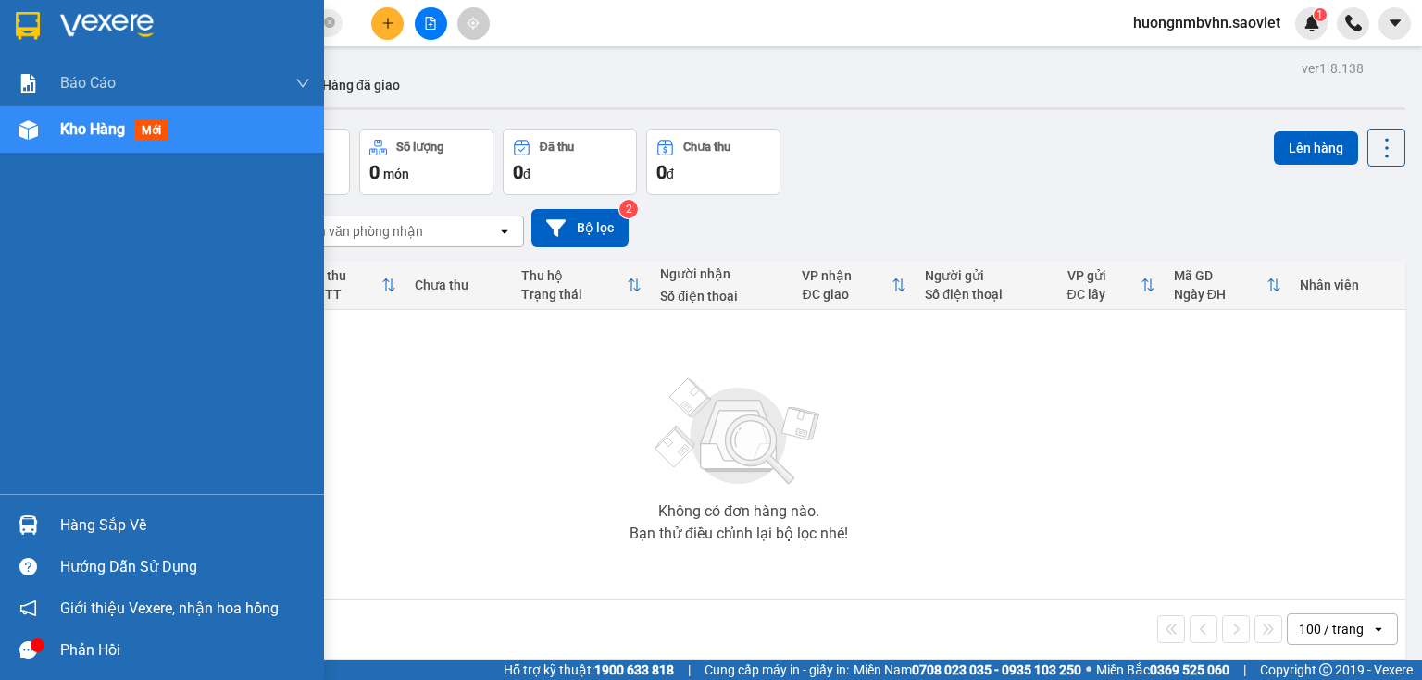
click at [90, 532] on div "Hàng sắp về" at bounding box center [185, 526] width 250 height 28
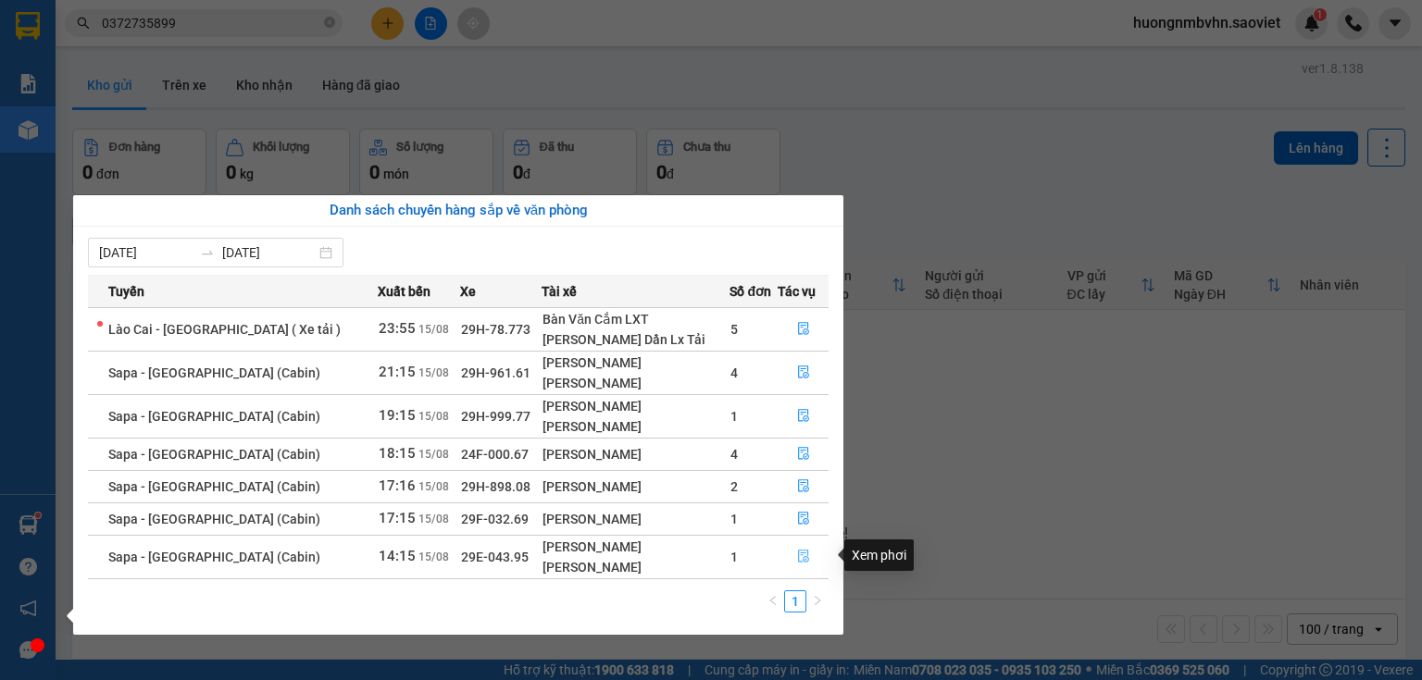
click at [797, 557] on icon "file-done" at bounding box center [803, 556] width 13 height 13
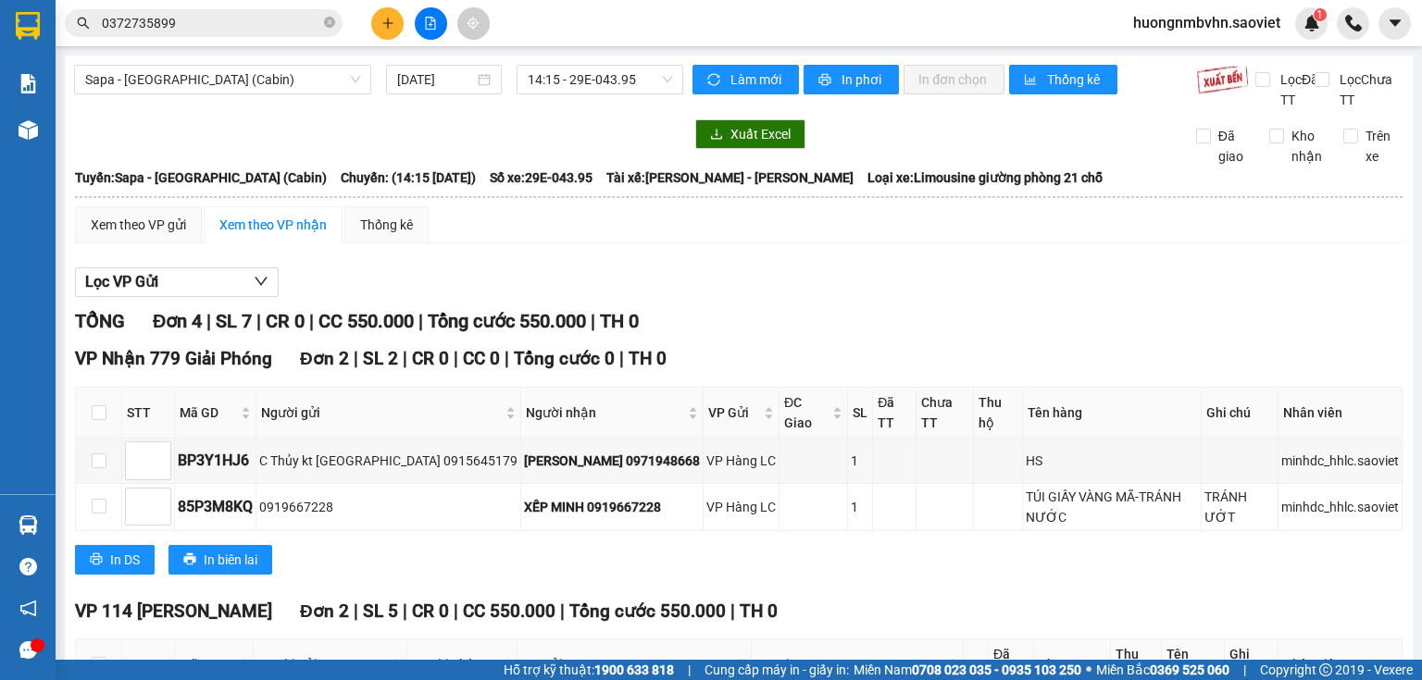
scroll to position [189, 0]
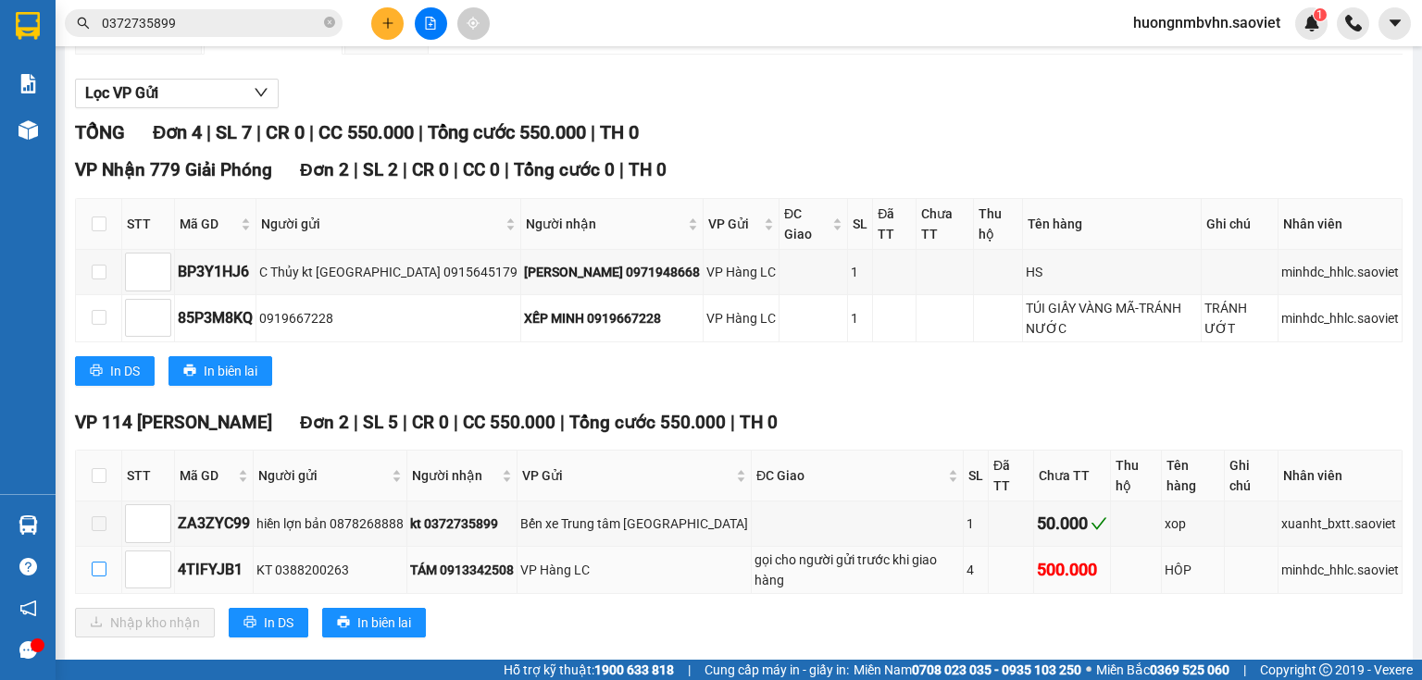
click at [92, 562] on input "checkbox" at bounding box center [99, 569] width 15 height 15
checkbox input "true"
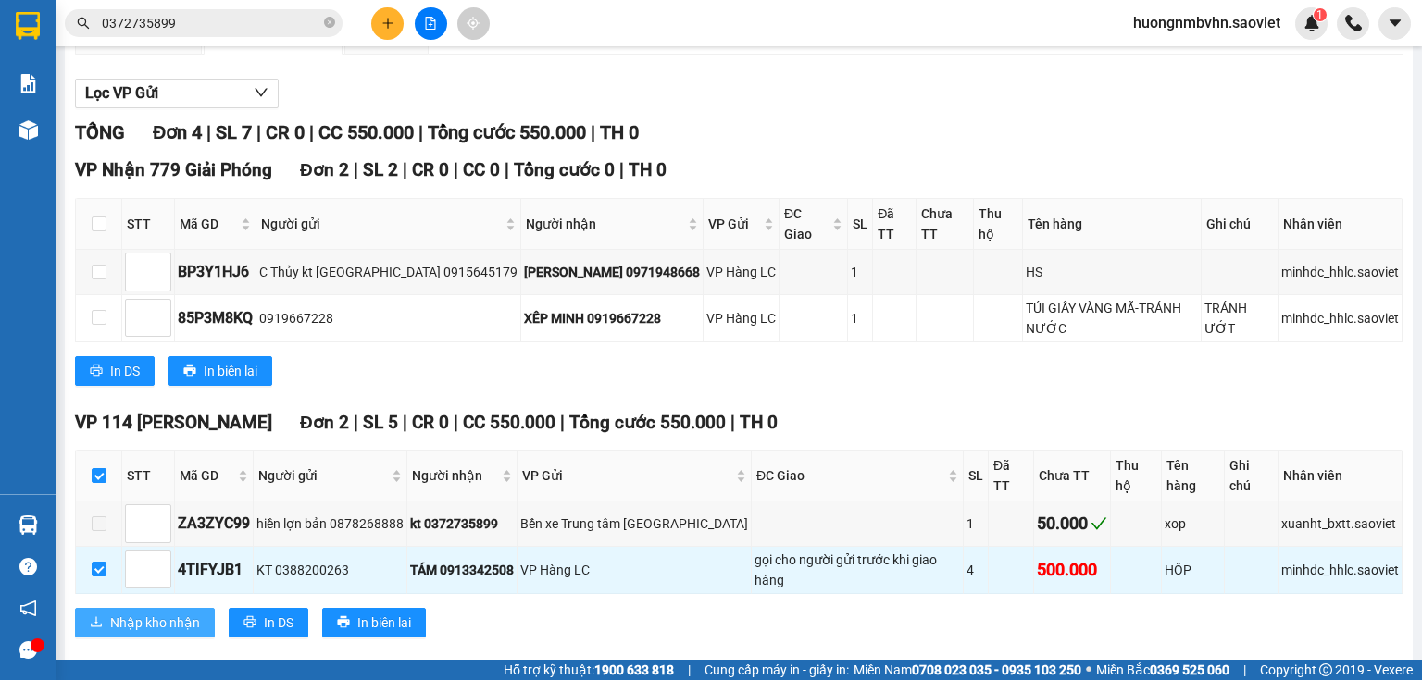
click at [182, 613] on span "Nhập kho nhận" at bounding box center [155, 623] width 90 height 20
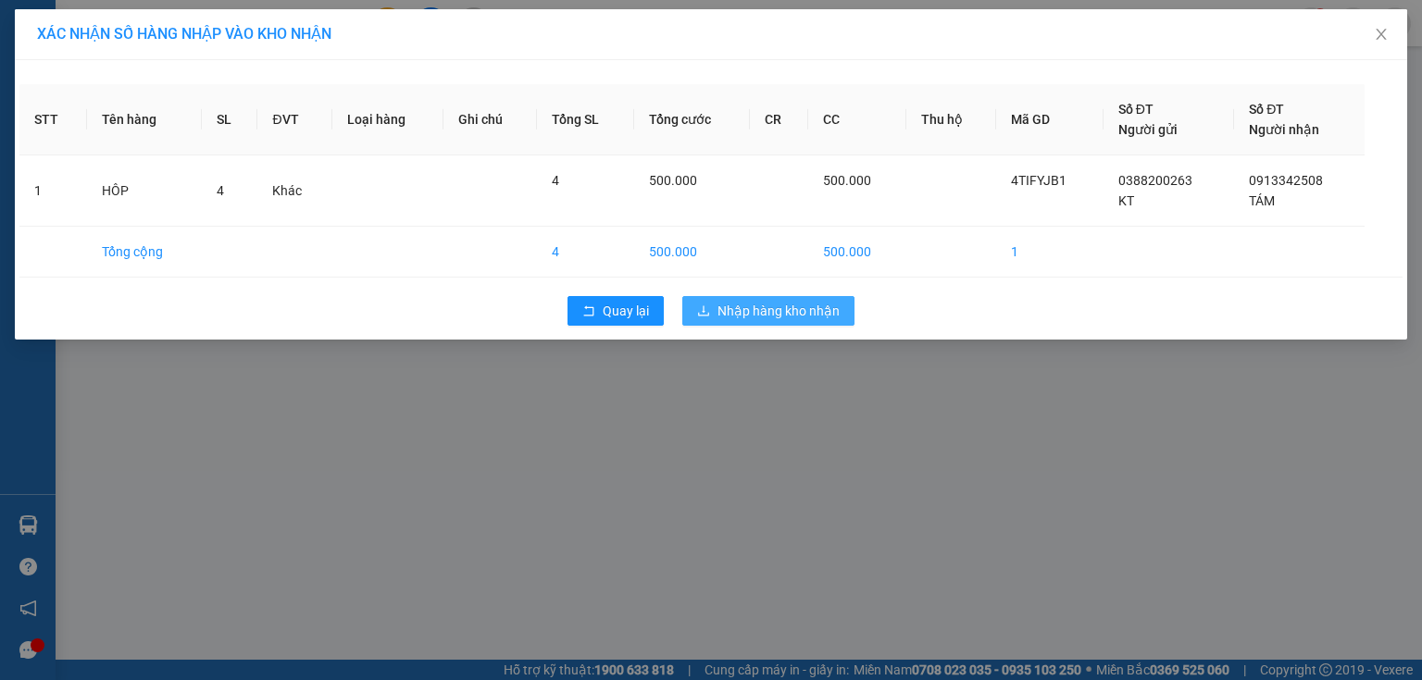
click at [760, 308] on span "Nhập hàng kho nhận" at bounding box center [778, 311] width 122 height 20
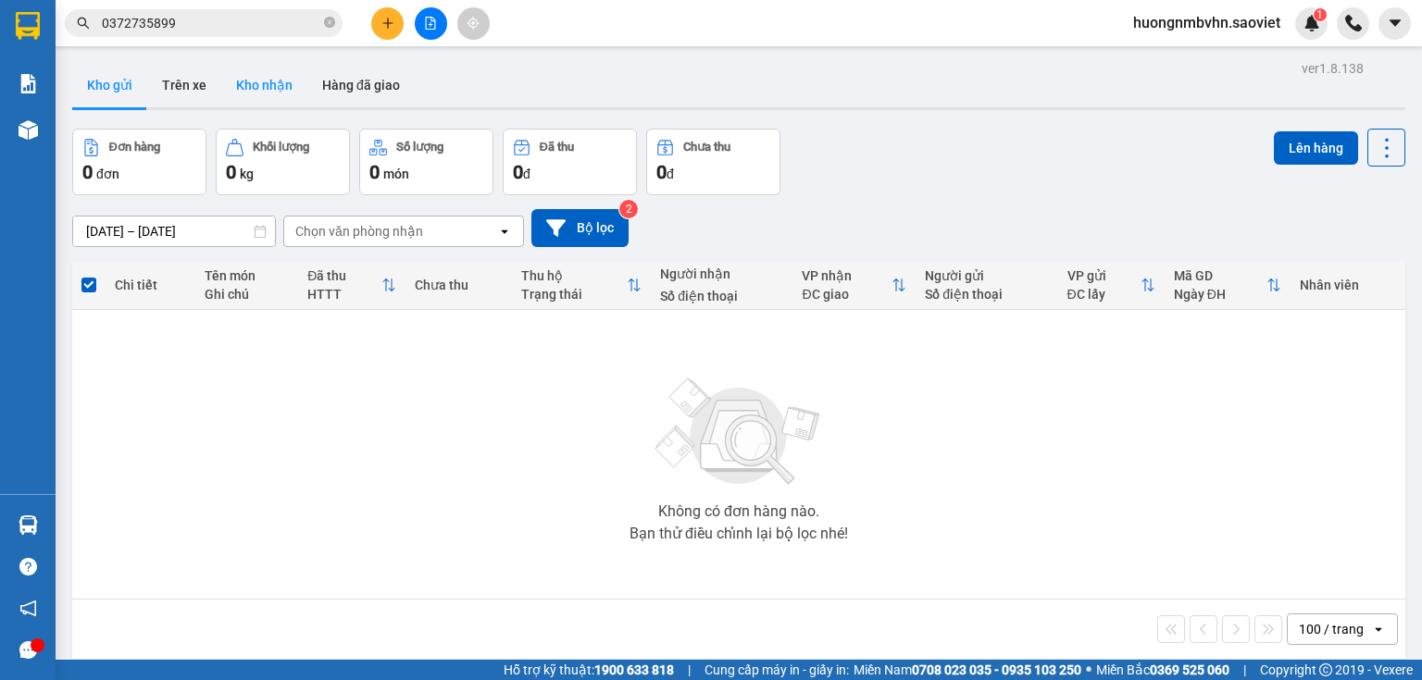
click at [268, 82] on button "Kho nhận" at bounding box center [264, 85] width 86 height 44
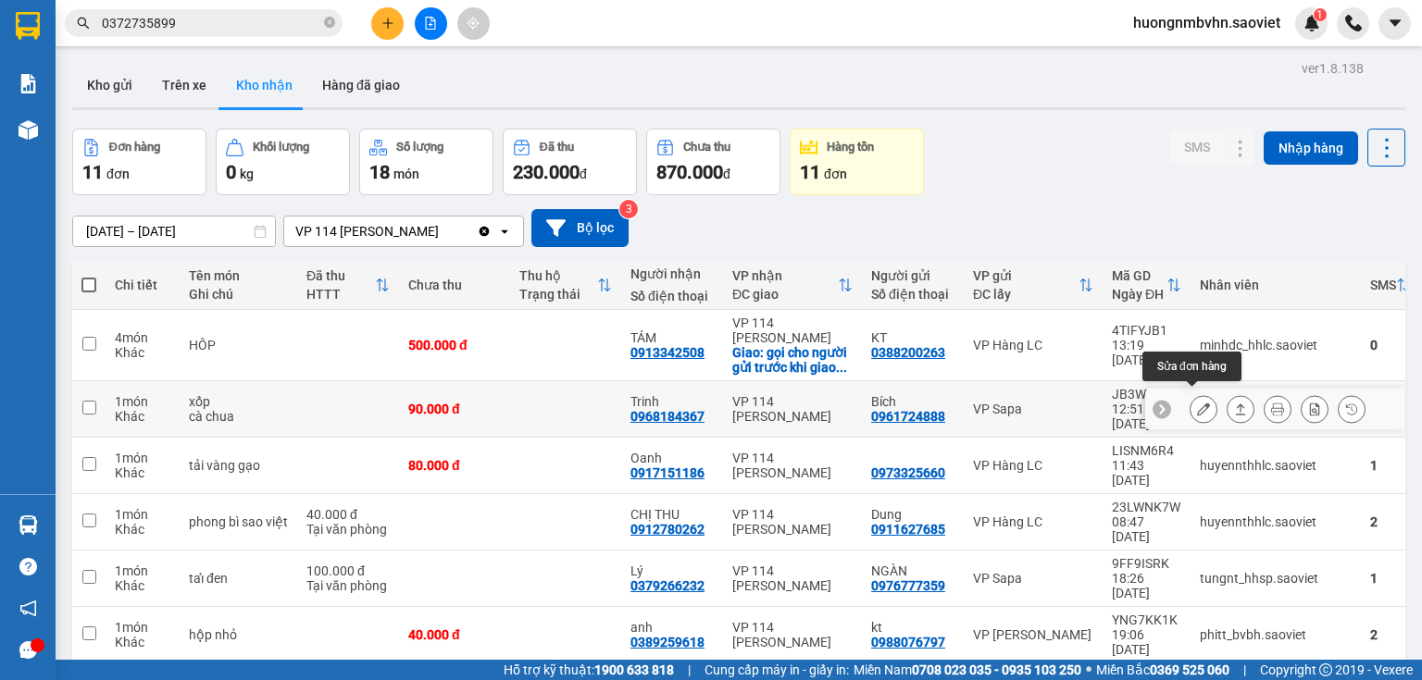
click at [1197, 404] on icon at bounding box center [1203, 409] width 13 height 13
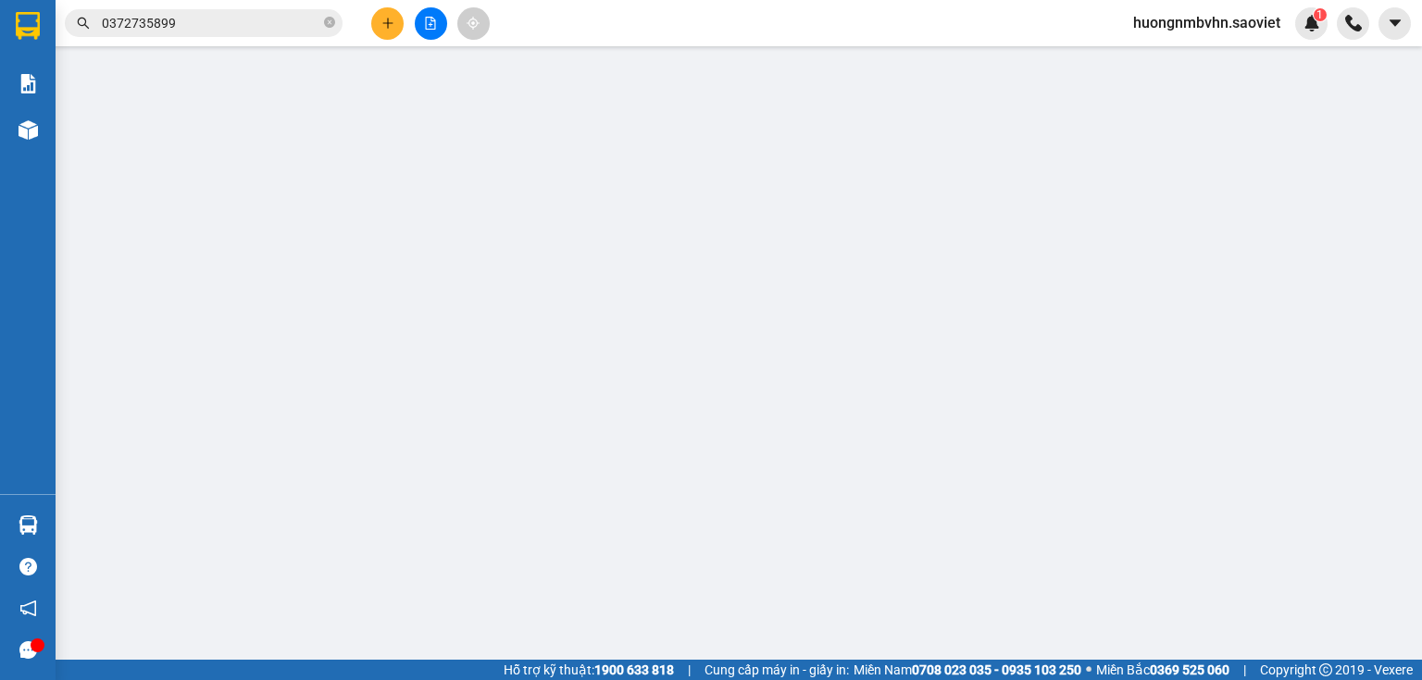
type input "0961724888"
type input "Bích"
type input "0968184367"
type input "Trinh"
type input "90.000"
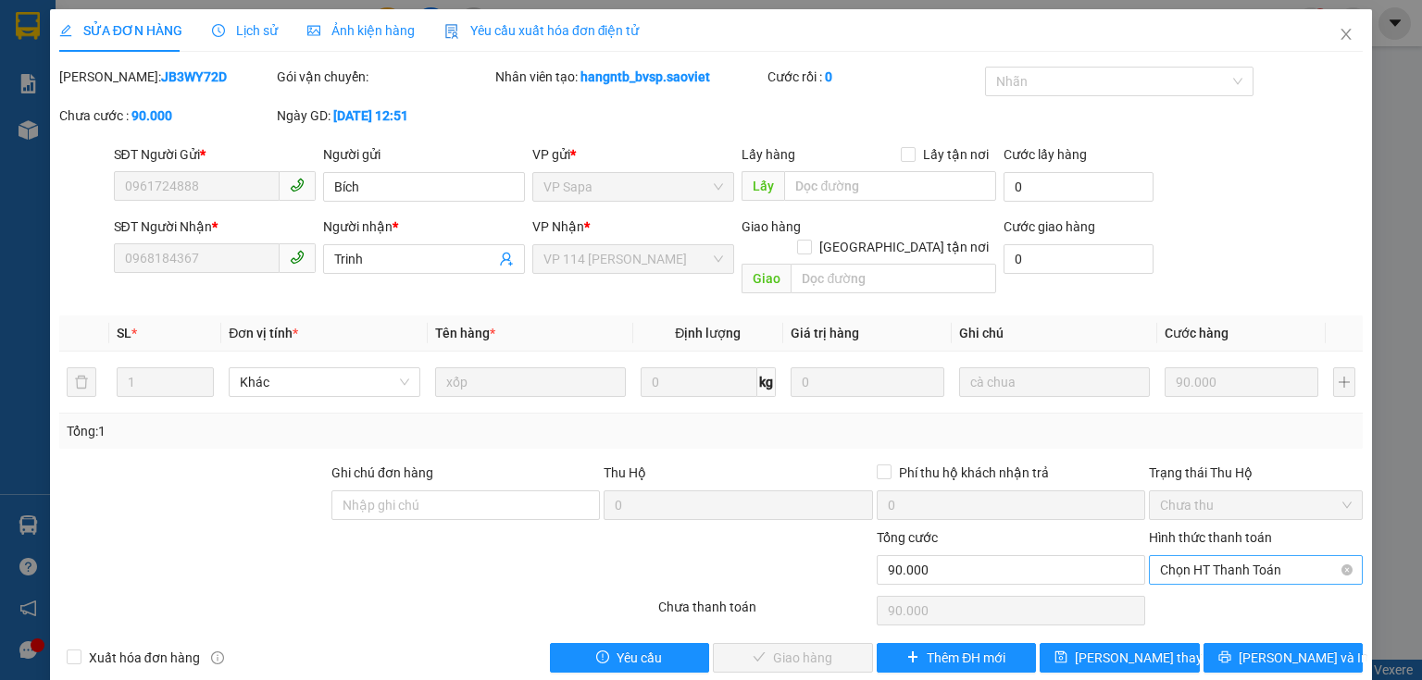
click at [1216, 556] on span "Chọn HT Thanh Toán" at bounding box center [1256, 570] width 192 height 28
click at [1204, 589] on div "Tại văn phòng" at bounding box center [1246, 586] width 191 height 20
type input "0"
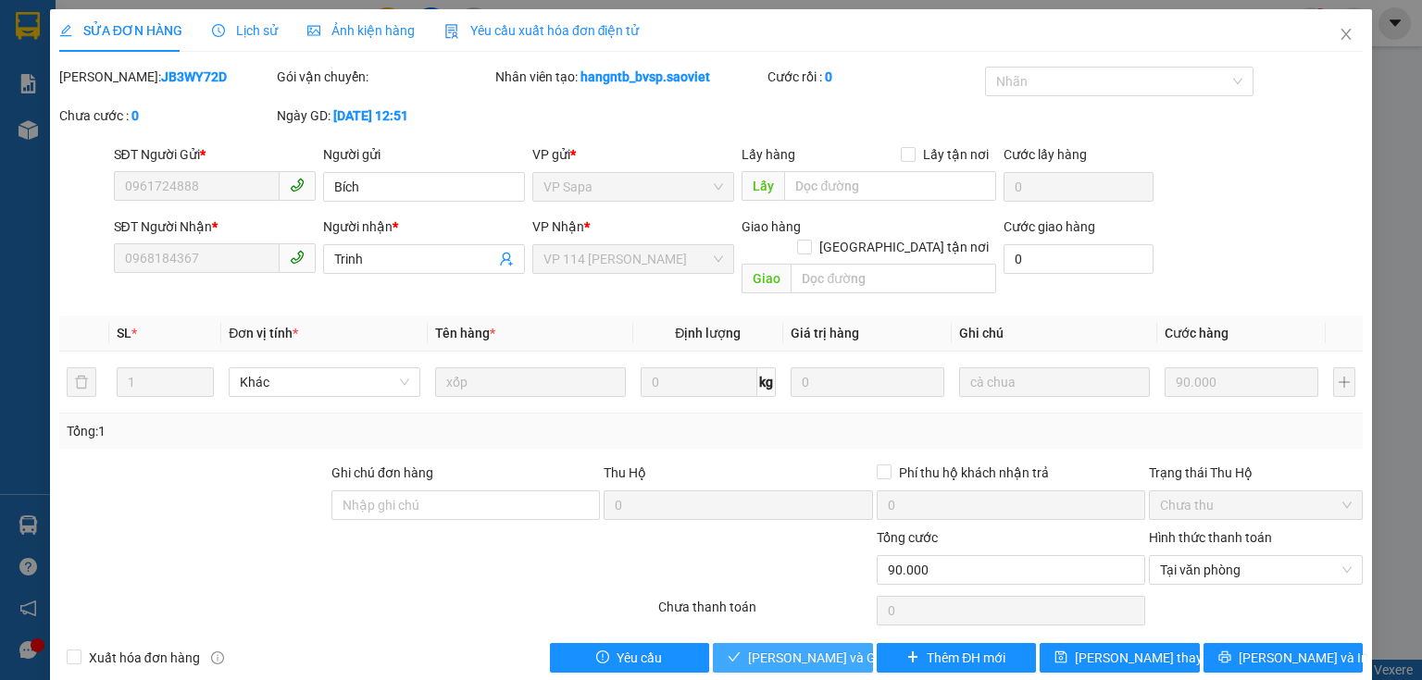
click at [811, 648] on span "[PERSON_NAME] và Giao hàng" at bounding box center [837, 658] width 178 height 20
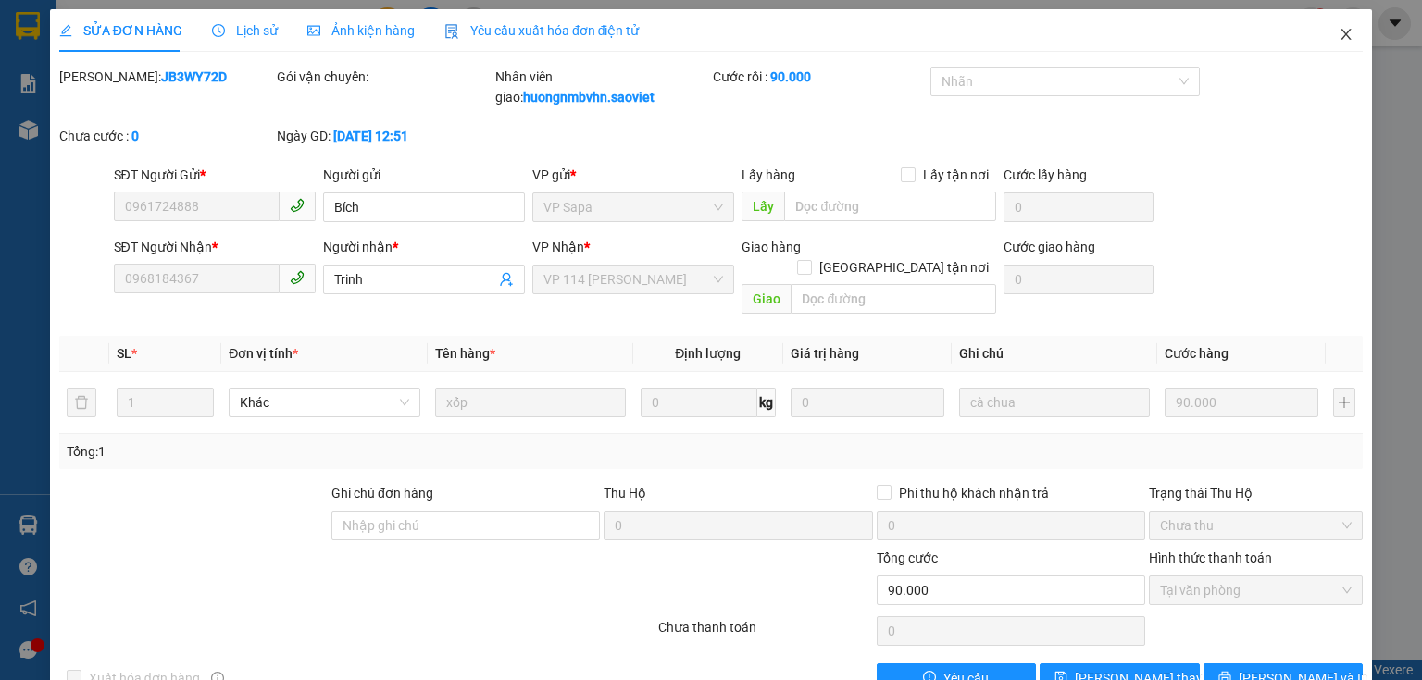
click at [1341, 37] on icon "close" at bounding box center [1346, 34] width 10 height 11
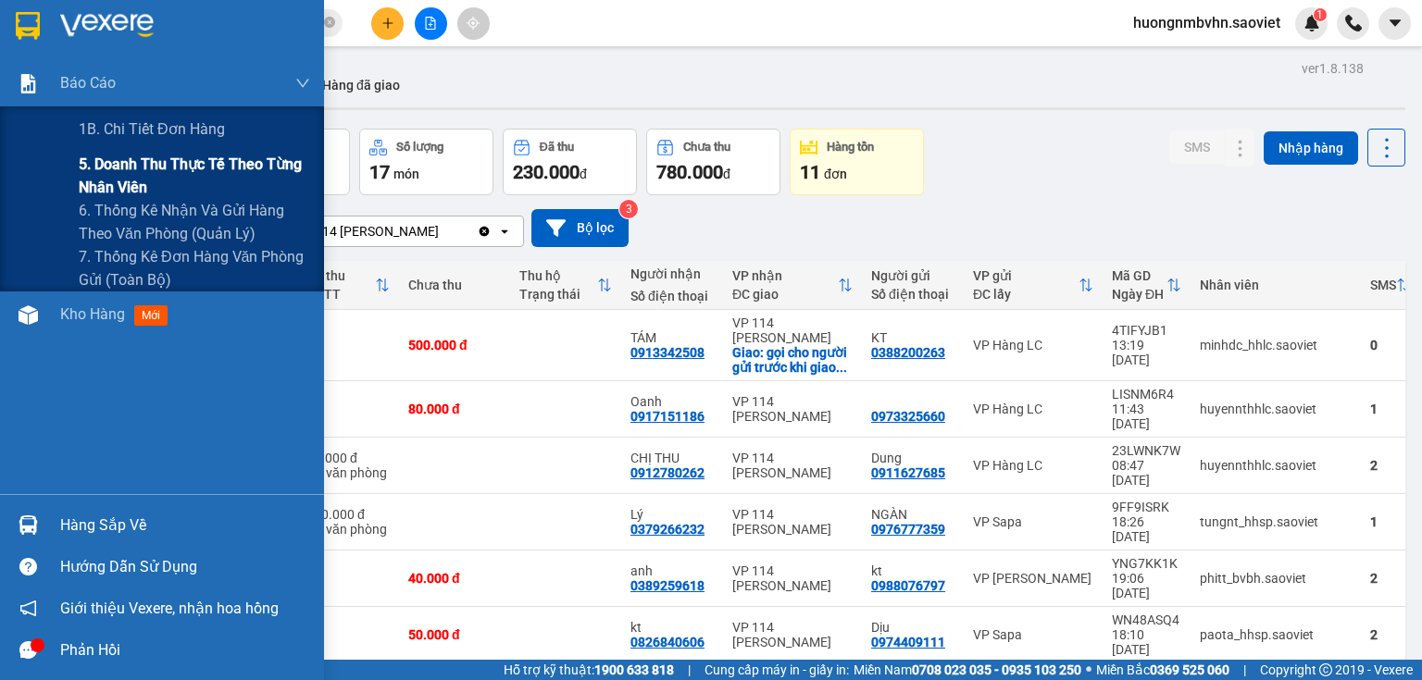
click at [129, 168] on span "5. Doanh thu thực tế theo từng nhân viên" at bounding box center [194, 176] width 231 height 46
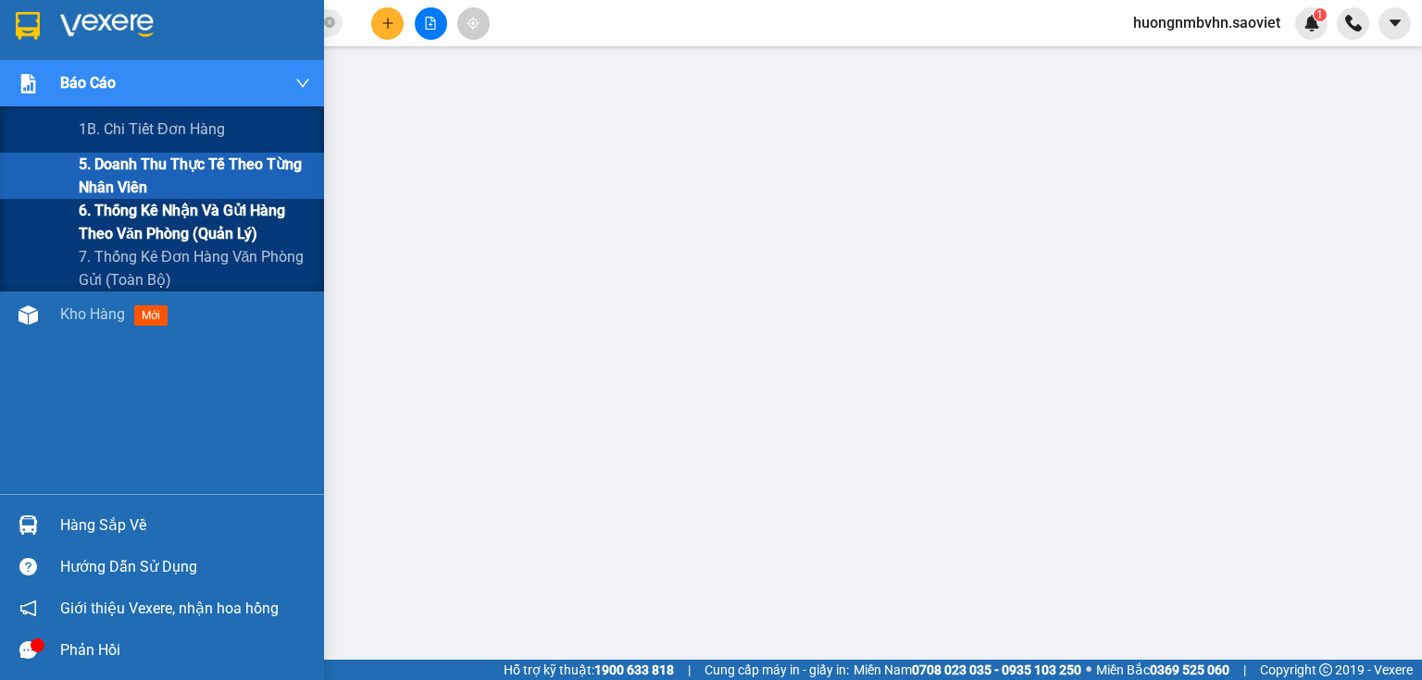
click at [116, 209] on span "6. Thống kê nhận và gửi hàng theo văn phòng (quản lý)" at bounding box center [194, 222] width 231 height 46
